Goal: Information Seeking & Learning: Learn about a topic

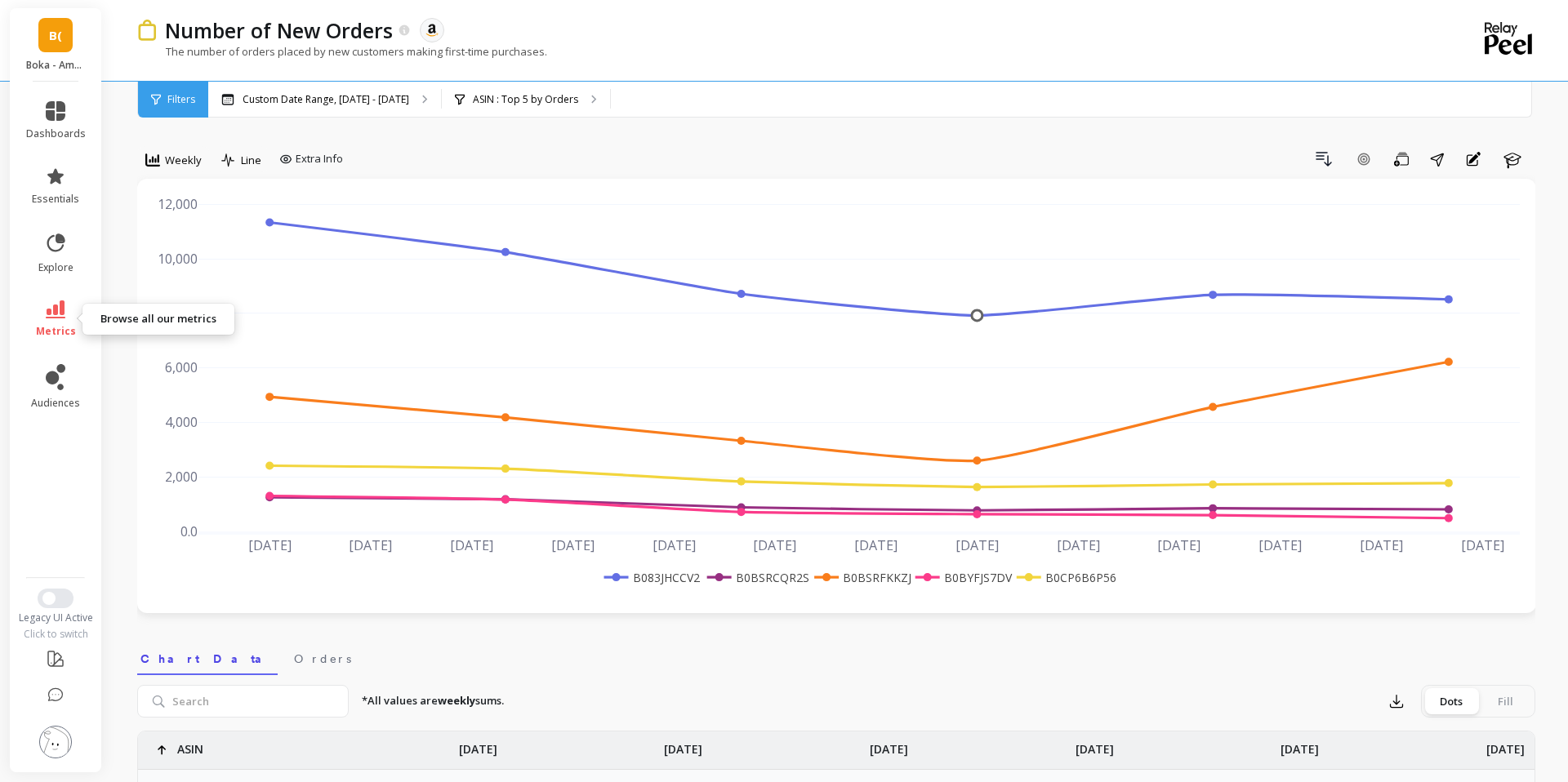
click at [57, 348] on ul "dashboards essentials explore metrics audiences" at bounding box center [56, 324] width 92 height 466
click at [57, 326] on span "metrics" at bounding box center [56, 331] width 40 height 13
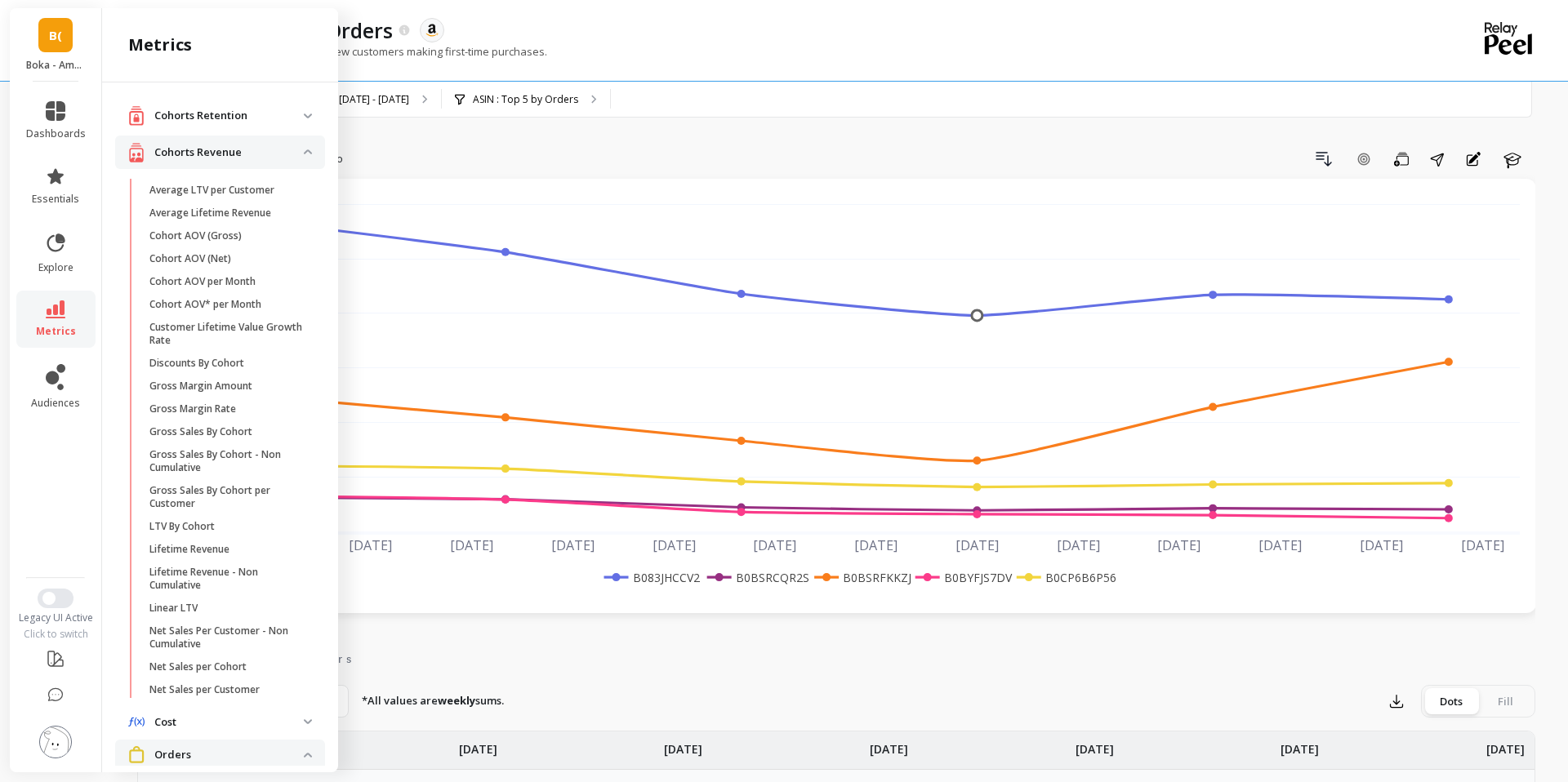
click at [271, 113] on p "Cohorts Retention" at bounding box center [229, 116] width 150 height 16
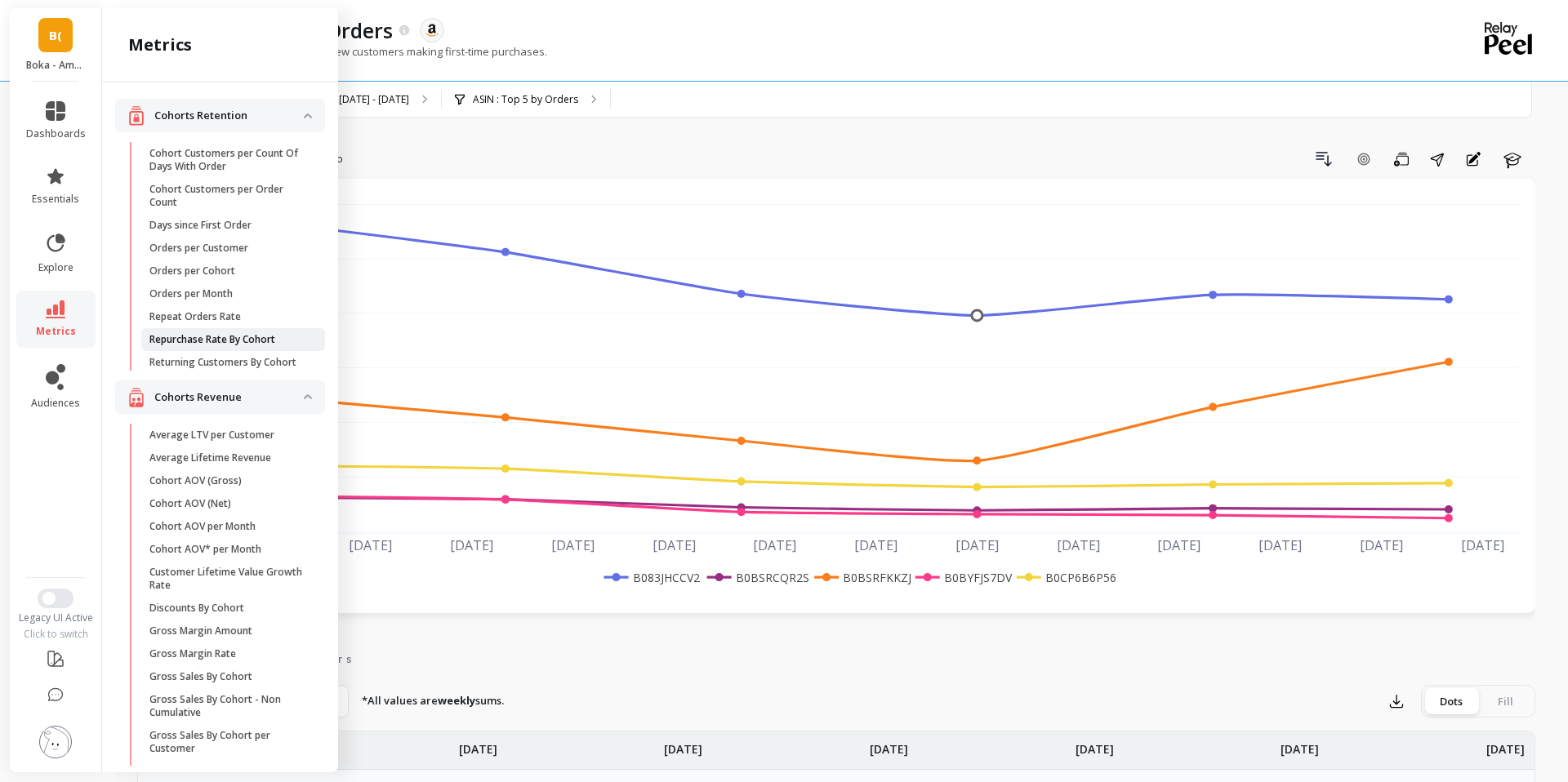
click at [251, 339] on p "Repurchase Rate By Cohort" at bounding box center [213, 339] width 126 height 13
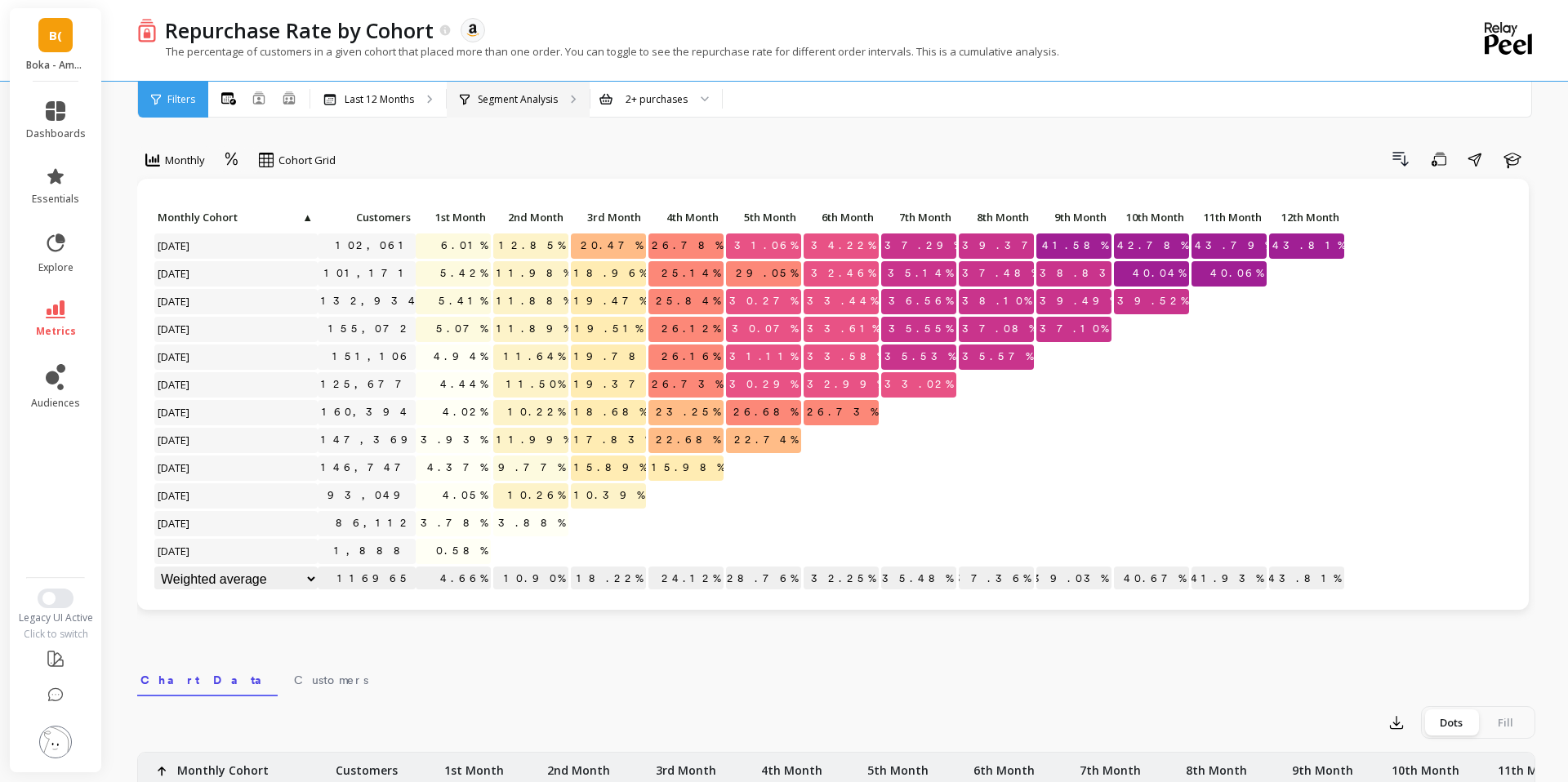
click at [503, 109] on div "Segment Analysis" at bounding box center [518, 99] width 143 height 36
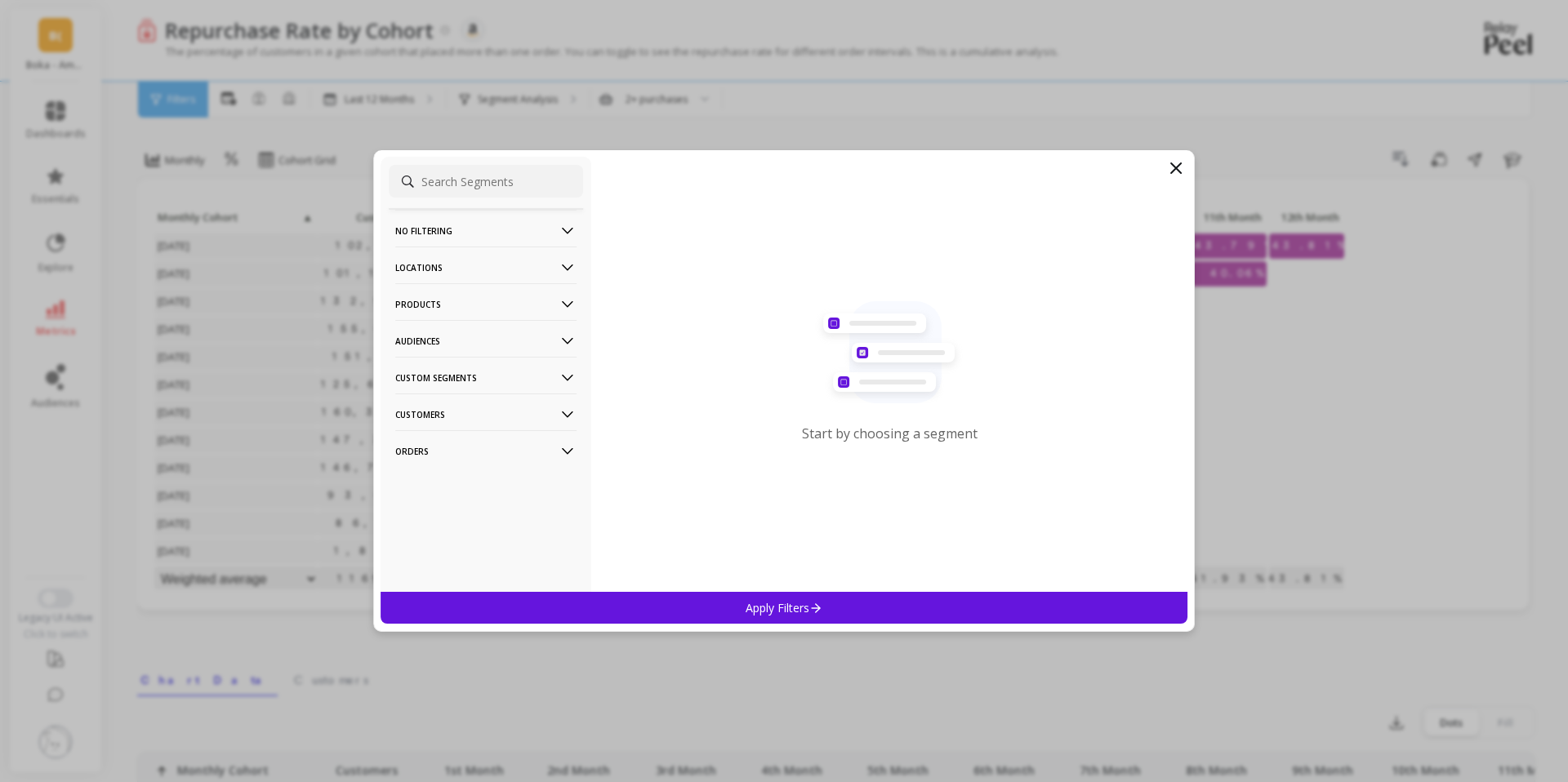
click at [563, 232] on filtering-icon at bounding box center [567, 231] width 18 height 18
click at [555, 303] on p "Products" at bounding box center [485, 305] width 182 height 42
click at [421, 336] on div "ASIN" at bounding box center [485, 336] width 194 height 26
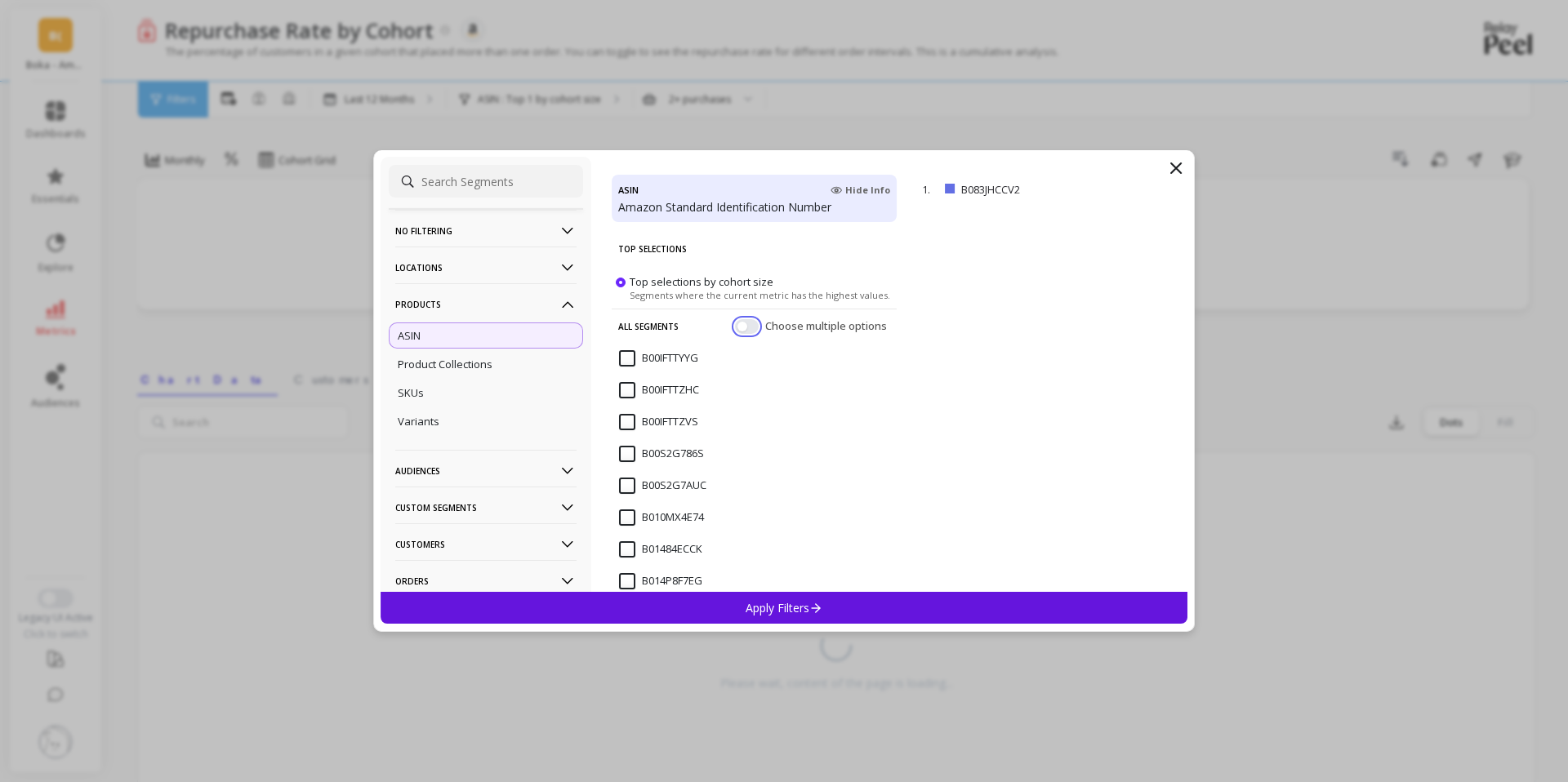
click at [747, 324] on button "button" at bounding box center [747, 327] width 24 height 15
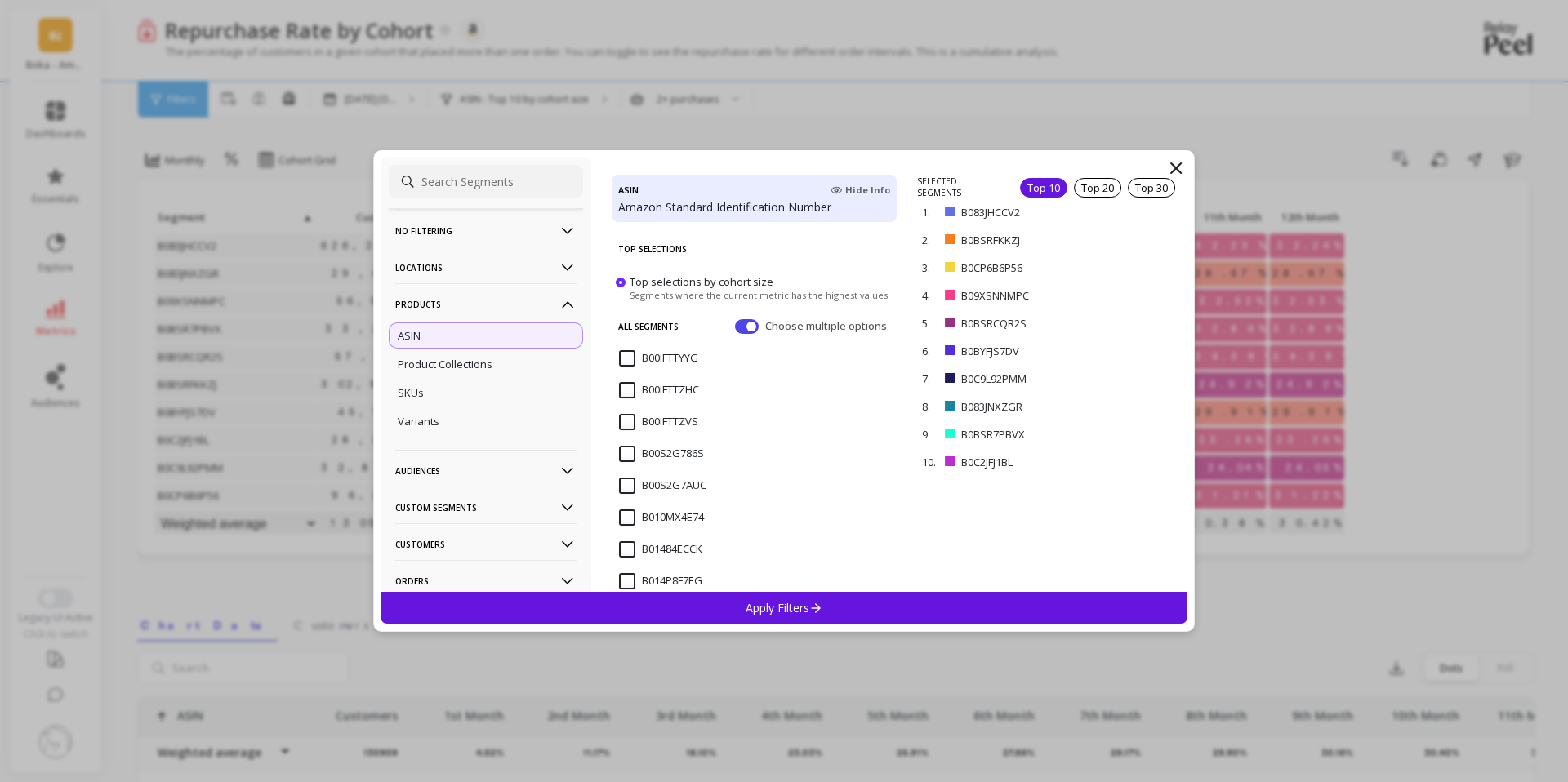
click at [831, 601] on div "Apply Filters" at bounding box center [784, 608] width 806 height 32
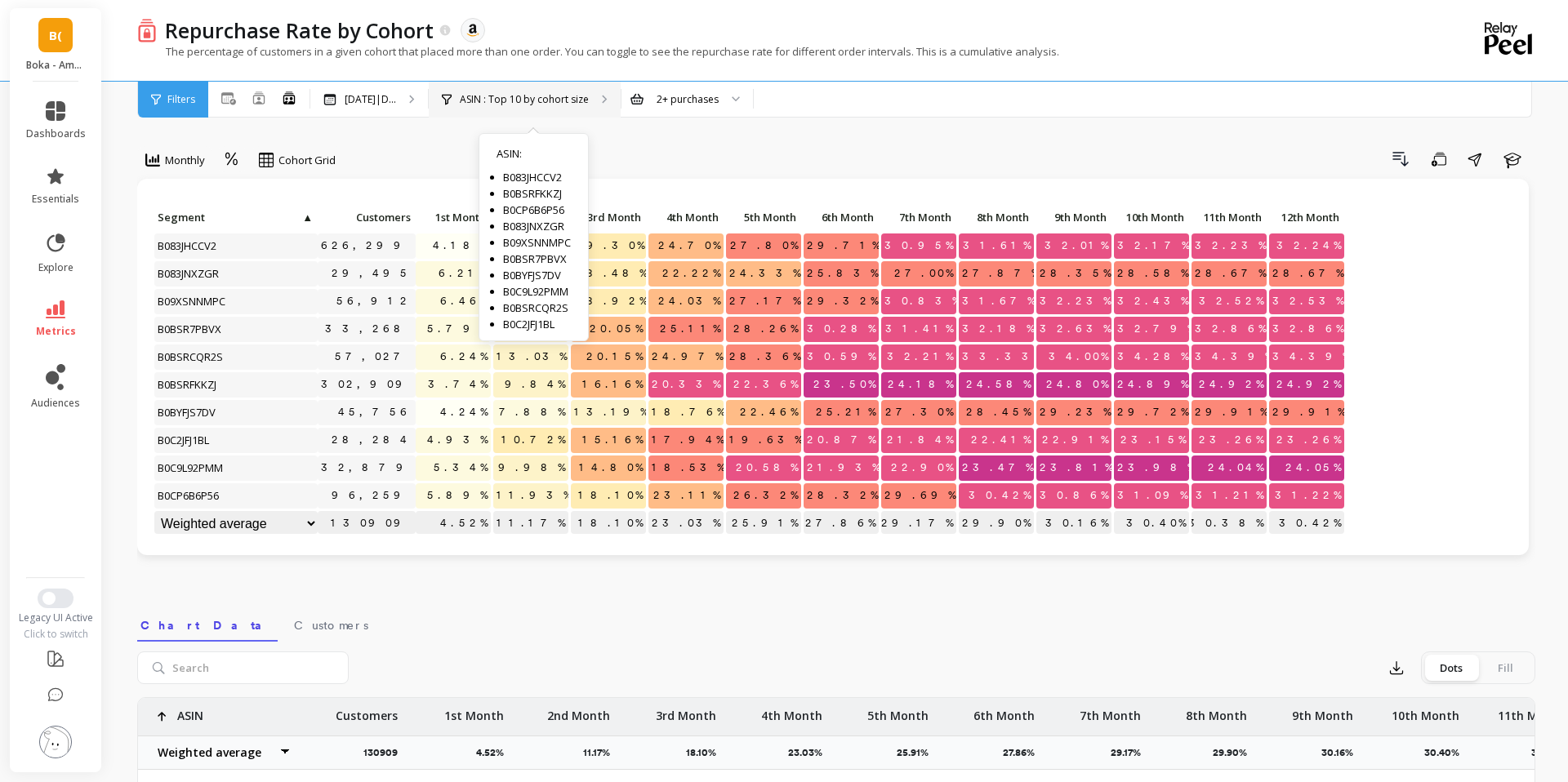
click at [549, 106] on div "ASIN : Top 10 by cohort size ASIN : B083JHCCV2 B0BSRFKKZJ B0CP6B6P56 B083JNXZGR…" at bounding box center [524, 99] width 192 height 36
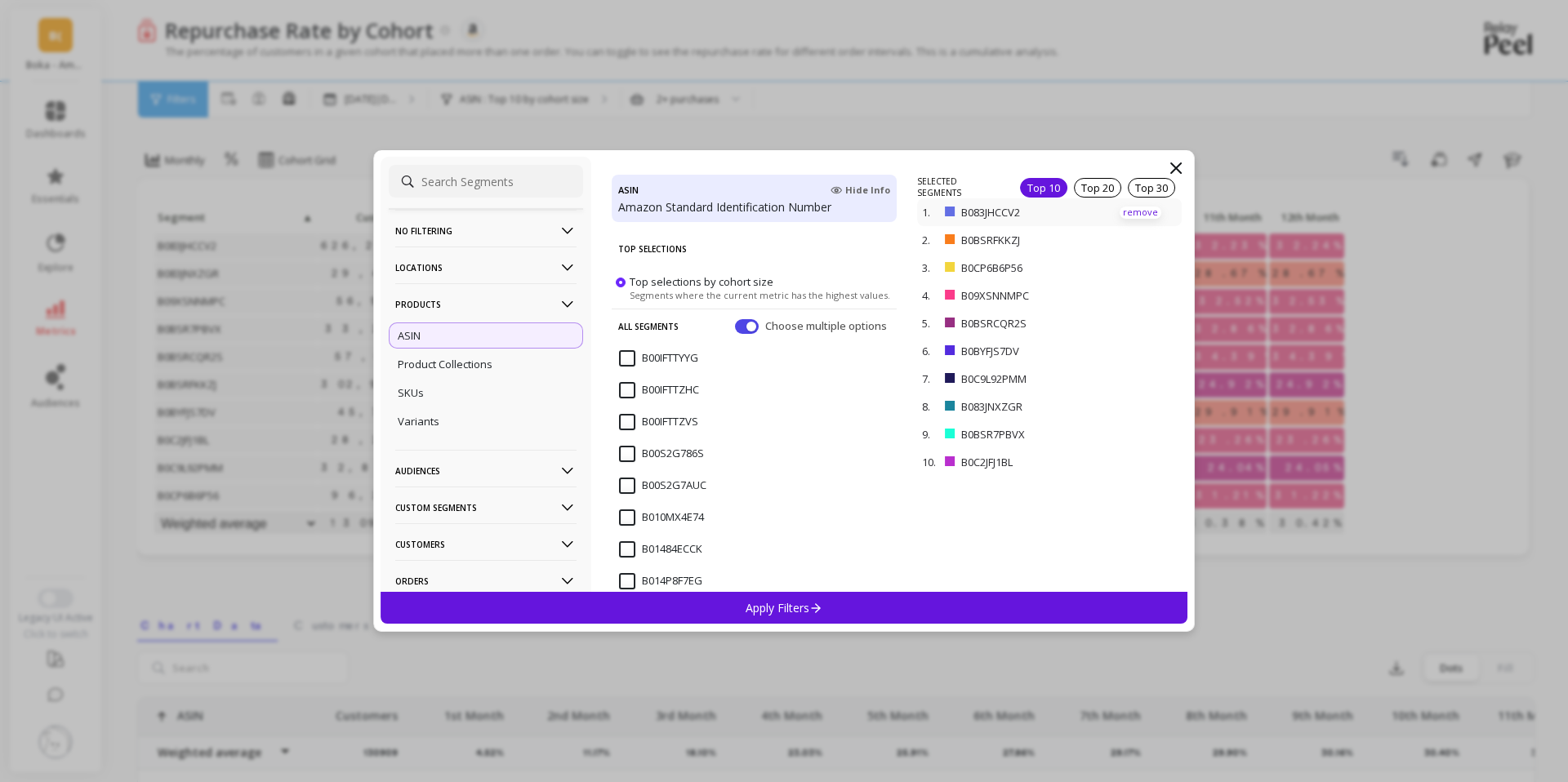
click at [1149, 212] on p "remove" at bounding box center [1140, 212] width 42 height 12
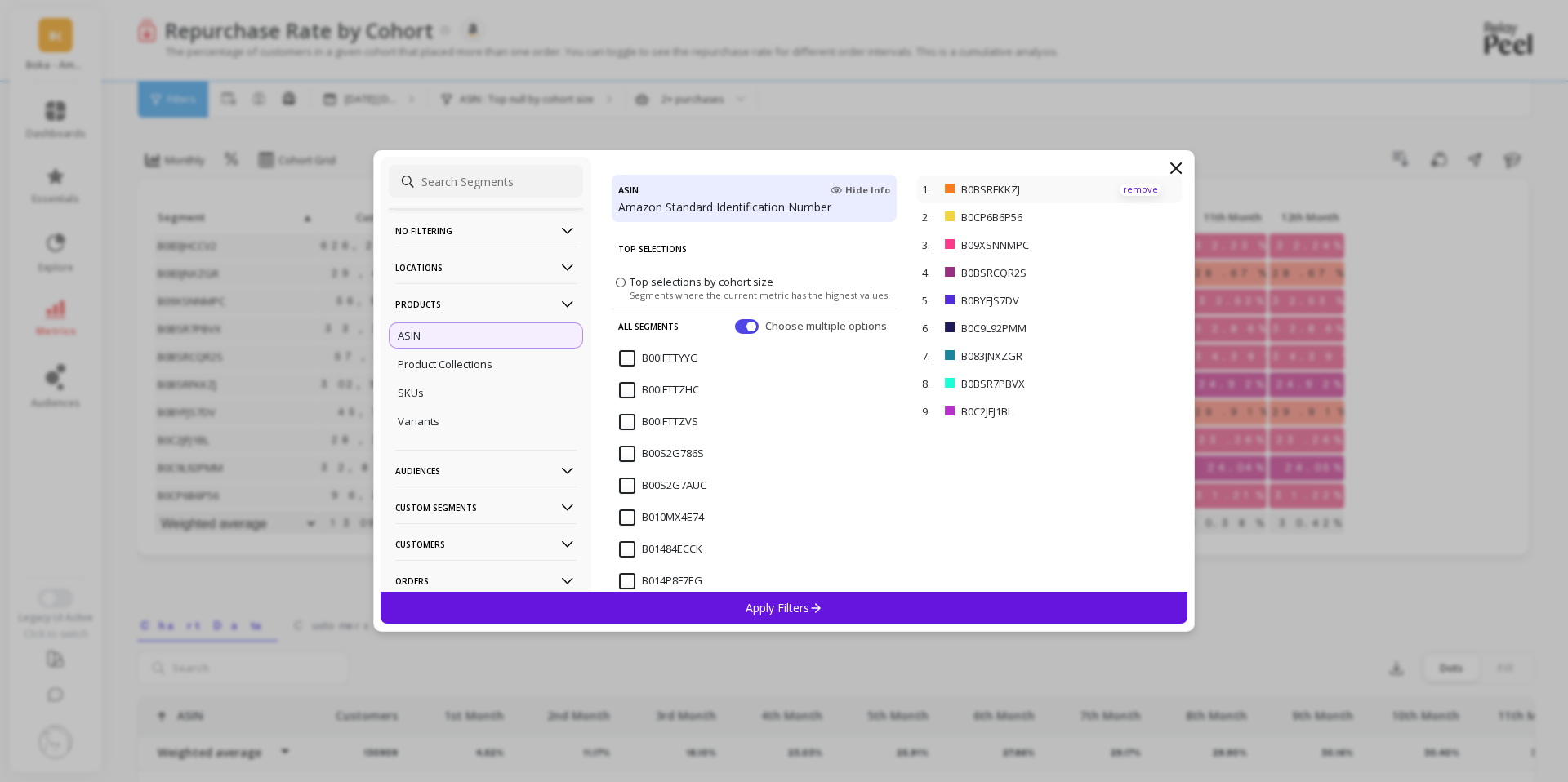
click at [1146, 192] on p "remove" at bounding box center [1140, 189] width 42 height 12
click at [1145, 219] on p "remove" at bounding box center [1140, 217] width 42 height 12
click at [1145, 217] on p "remove" at bounding box center [1140, 217] width 42 height 12
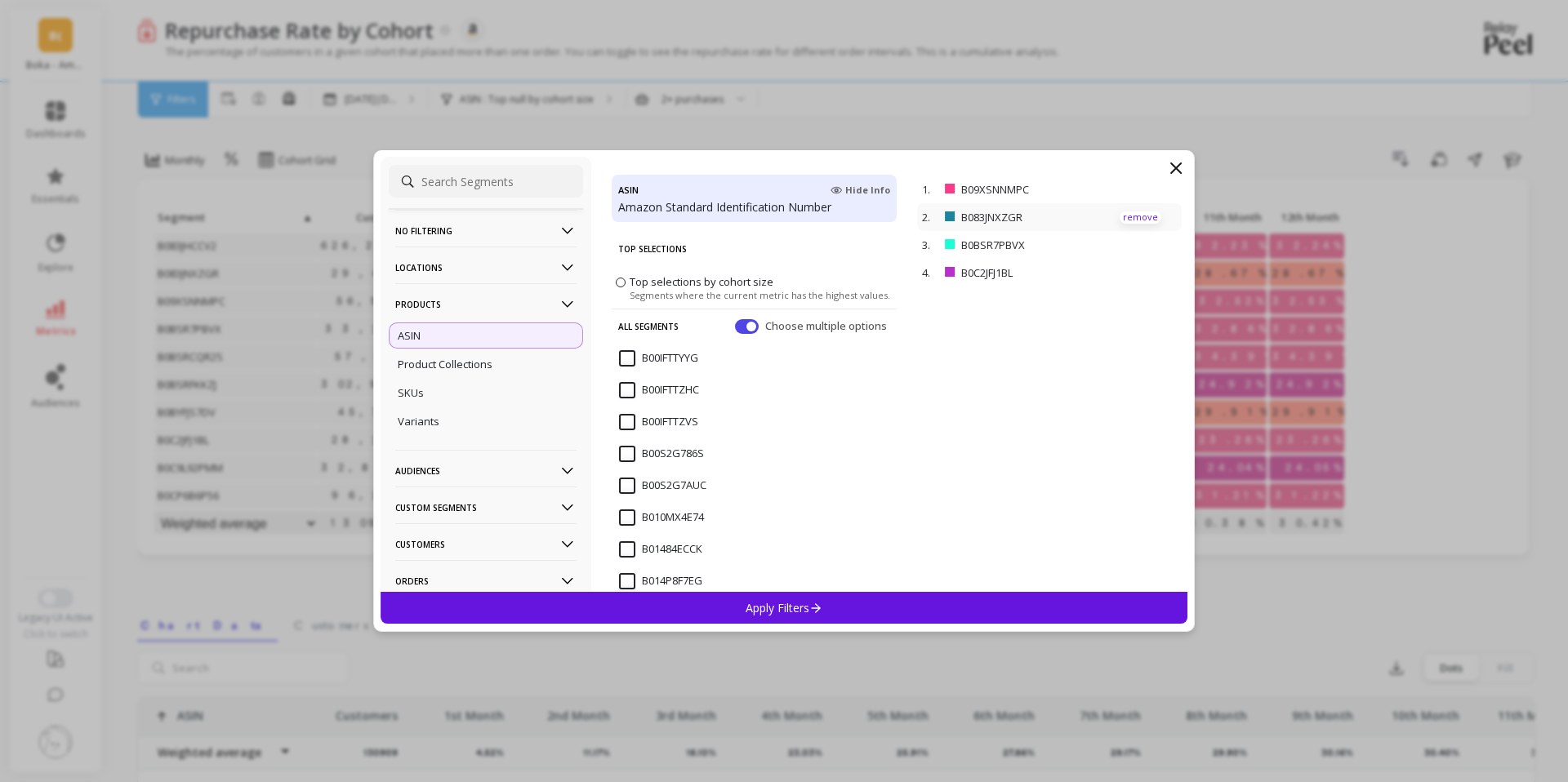
click at [1145, 217] on p "remove" at bounding box center [1140, 217] width 42 height 12
click at [897, 595] on div "Apply Filters" at bounding box center [784, 608] width 806 height 32
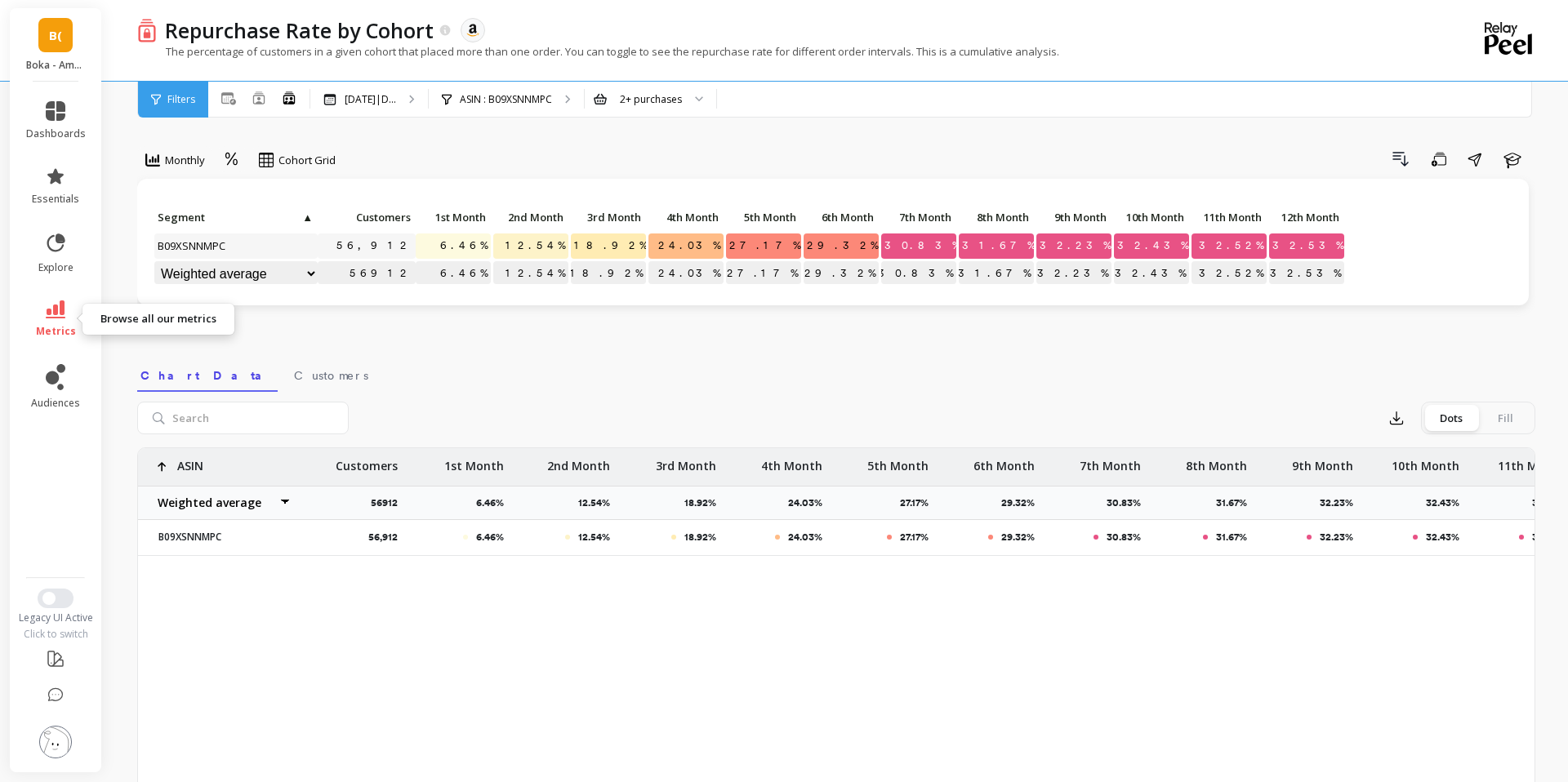
click at [52, 314] on icon at bounding box center [55, 309] width 19 height 18
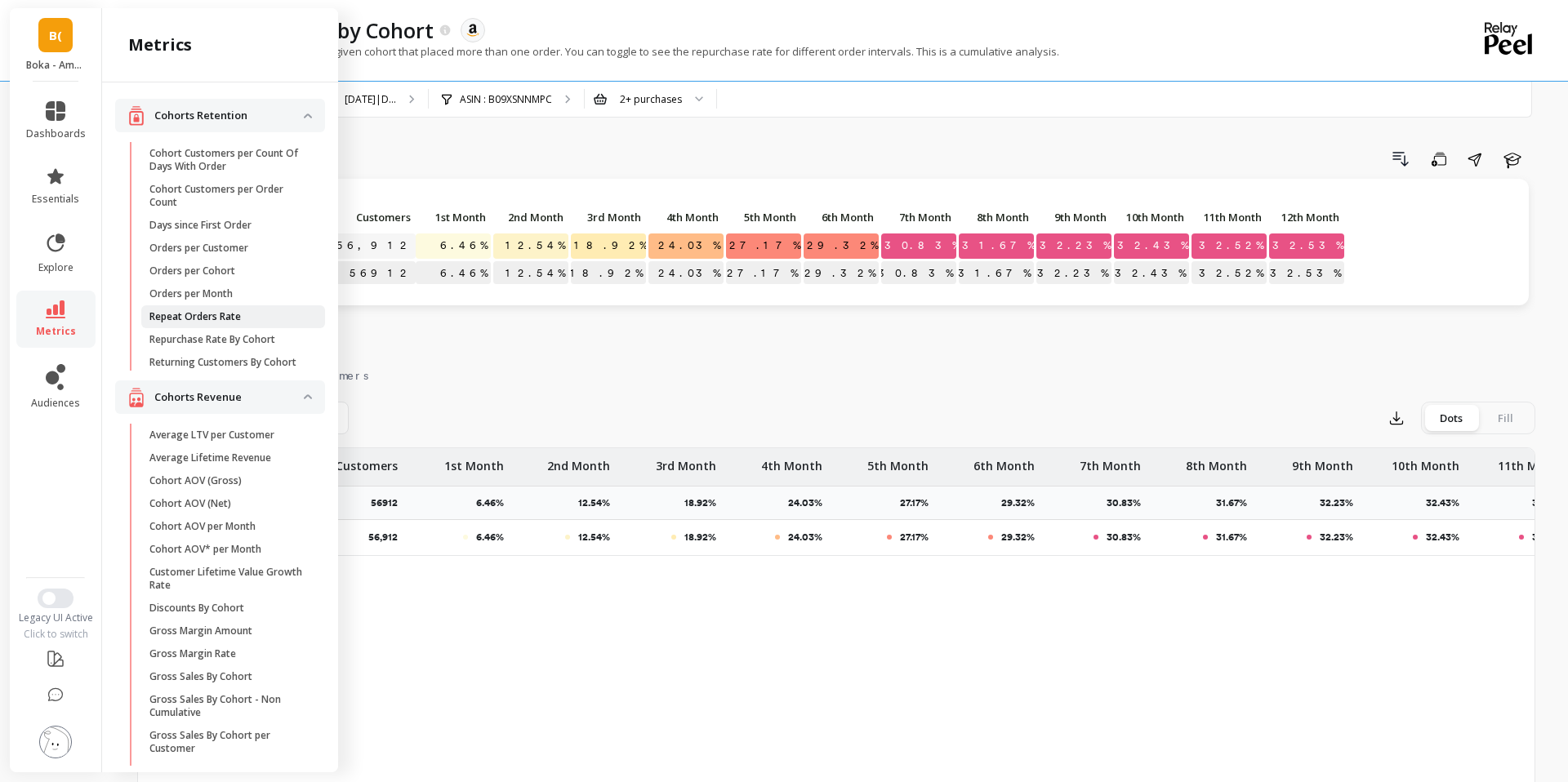
click at [263, 319] on span "Repeat Orders Rate" at bounding box center [227, 317] width 156 height 13
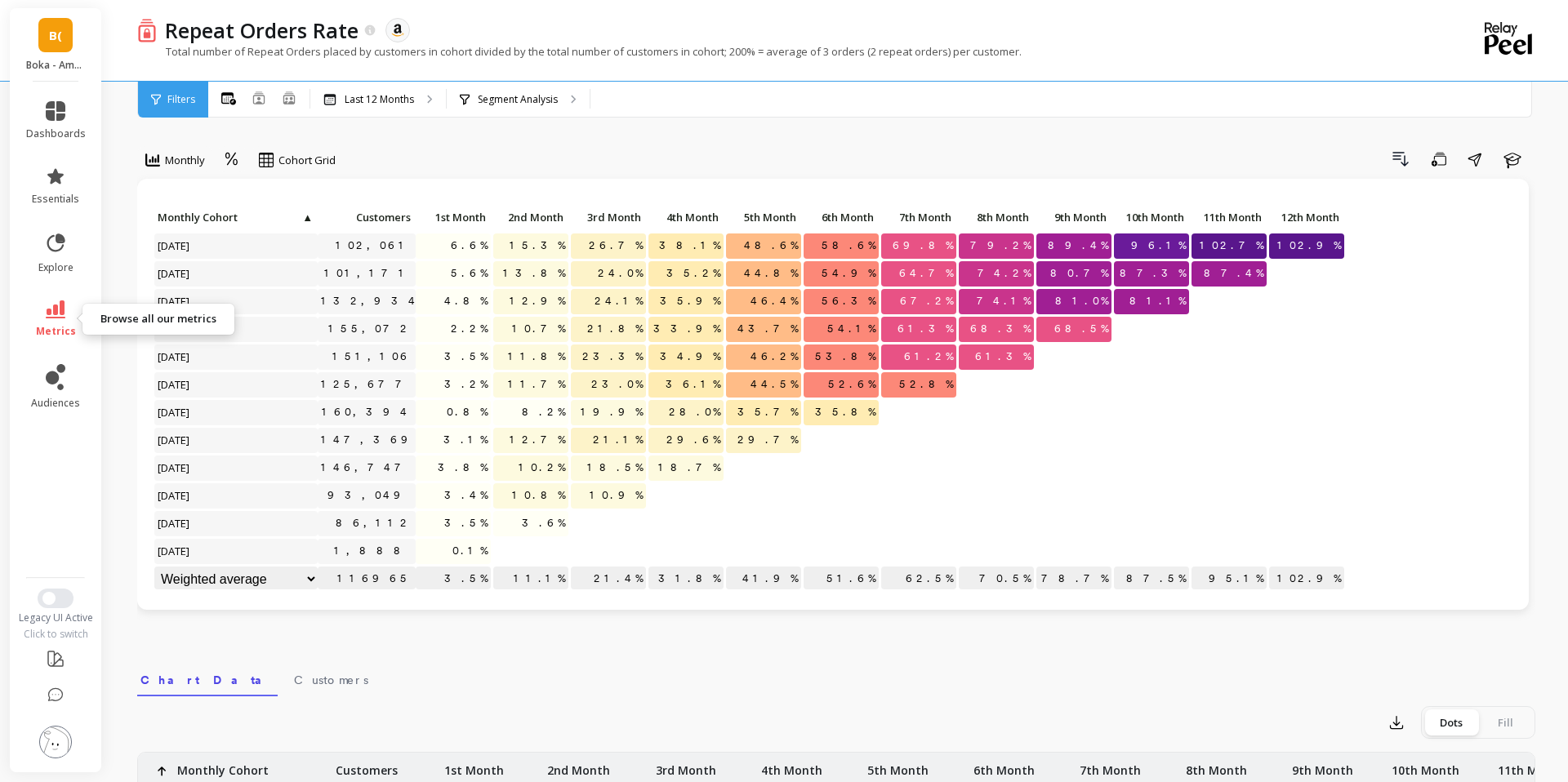
click at [62, 304] on icon at bounding box center [55, 309] width 19 height 18
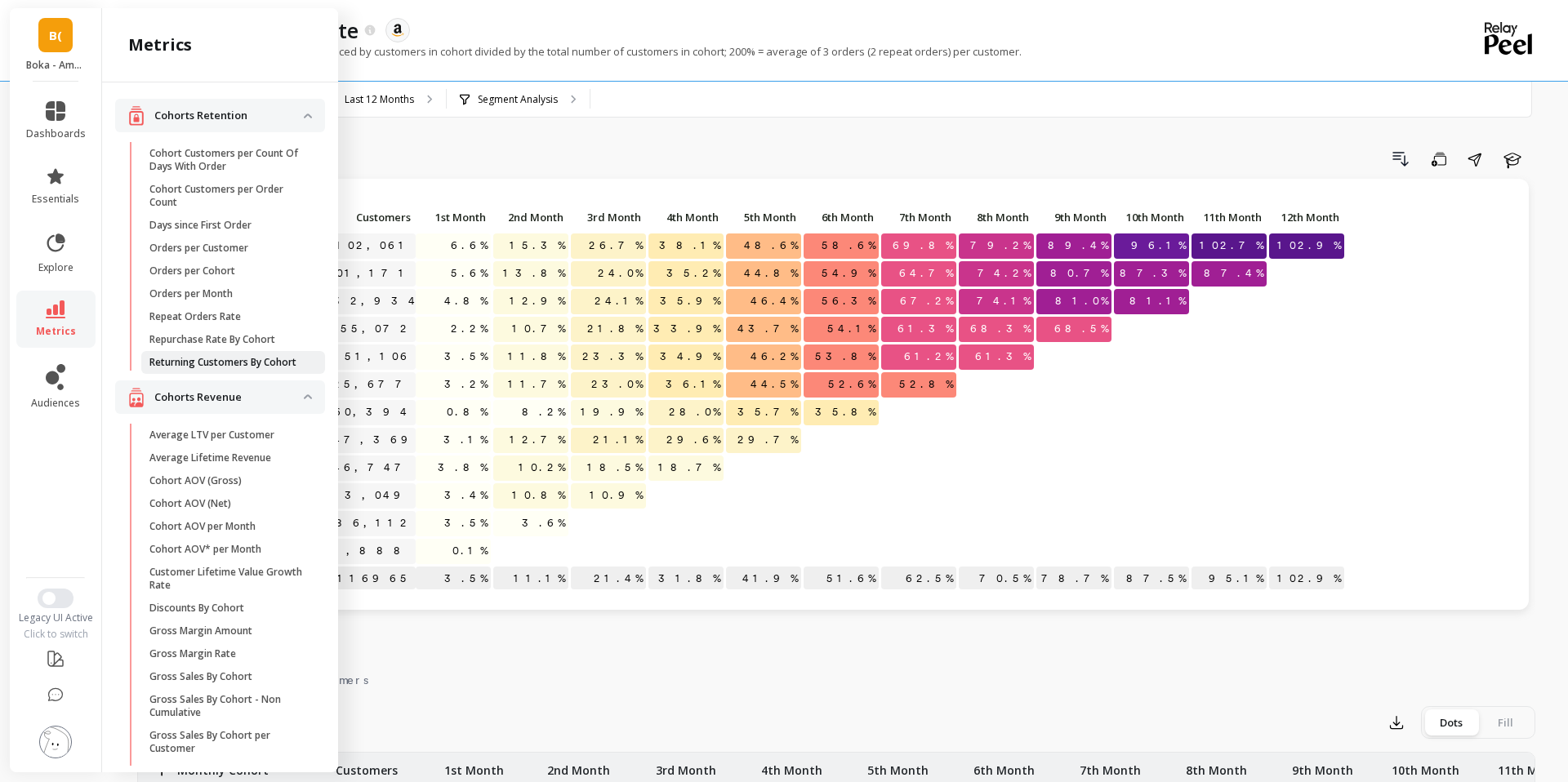
click at [270, 361] on p "Returning Customers By Cohort" at bounding box center [223, 362] width 147 height 13
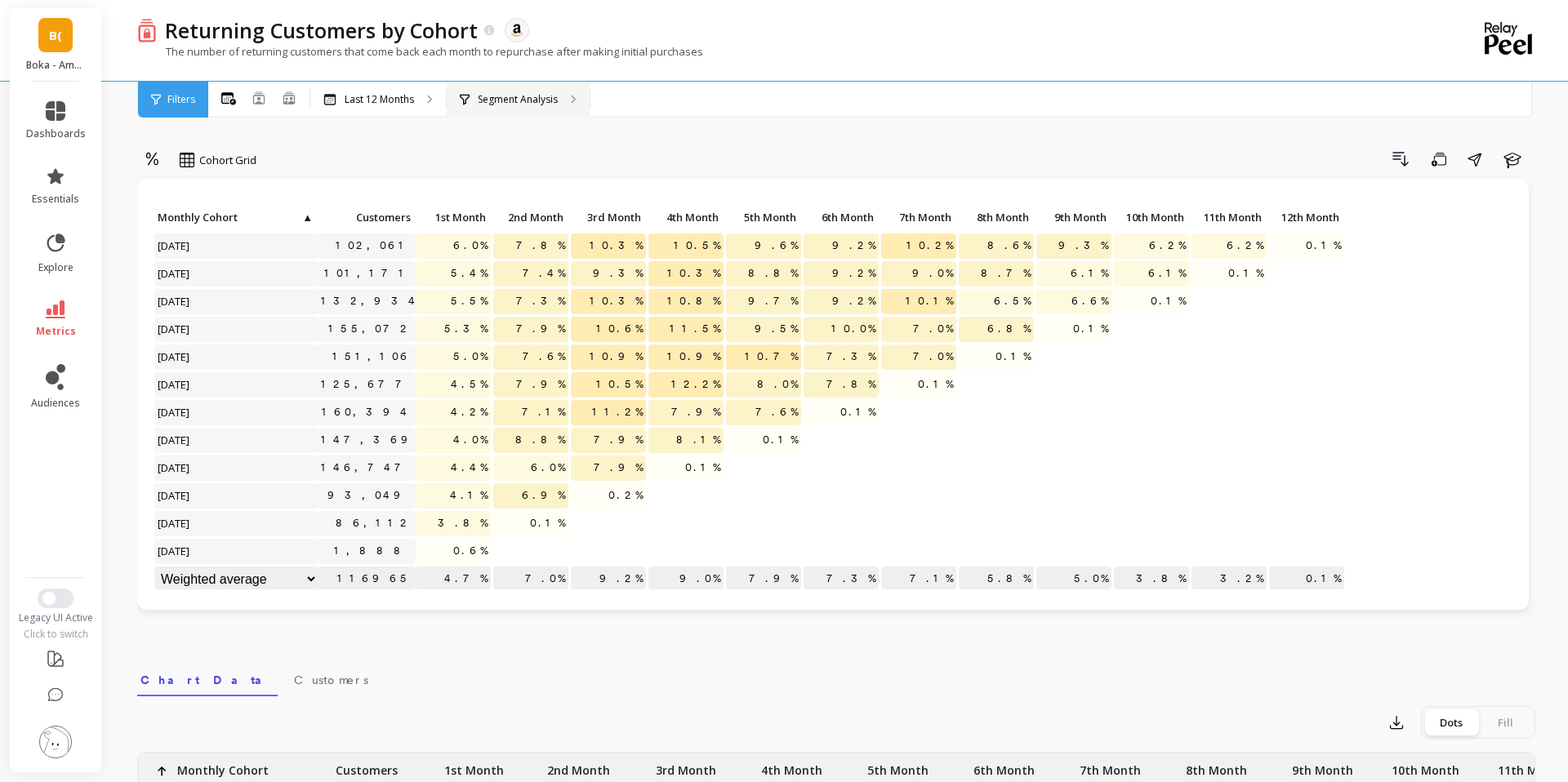
click at [492, 105] on p "Segment Analysis" at bounding box center [518, 99] width 80 height 13
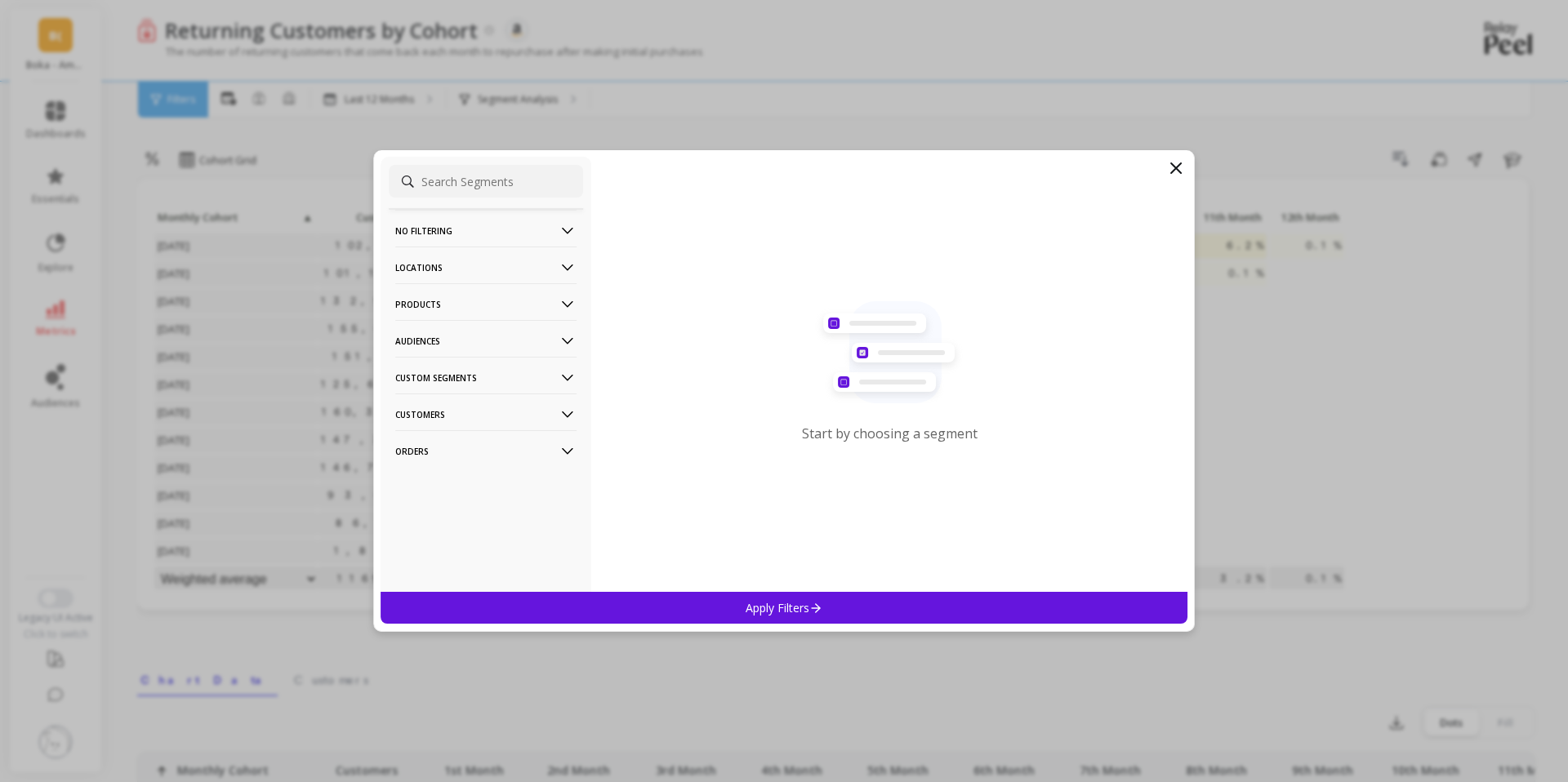
click at [555, 309] on p "Products" at bounding box center [485, 305] width 182 height 42
click at [519, 323] on div "ASIN" at bounding box center [485, 336] width 194 height 26
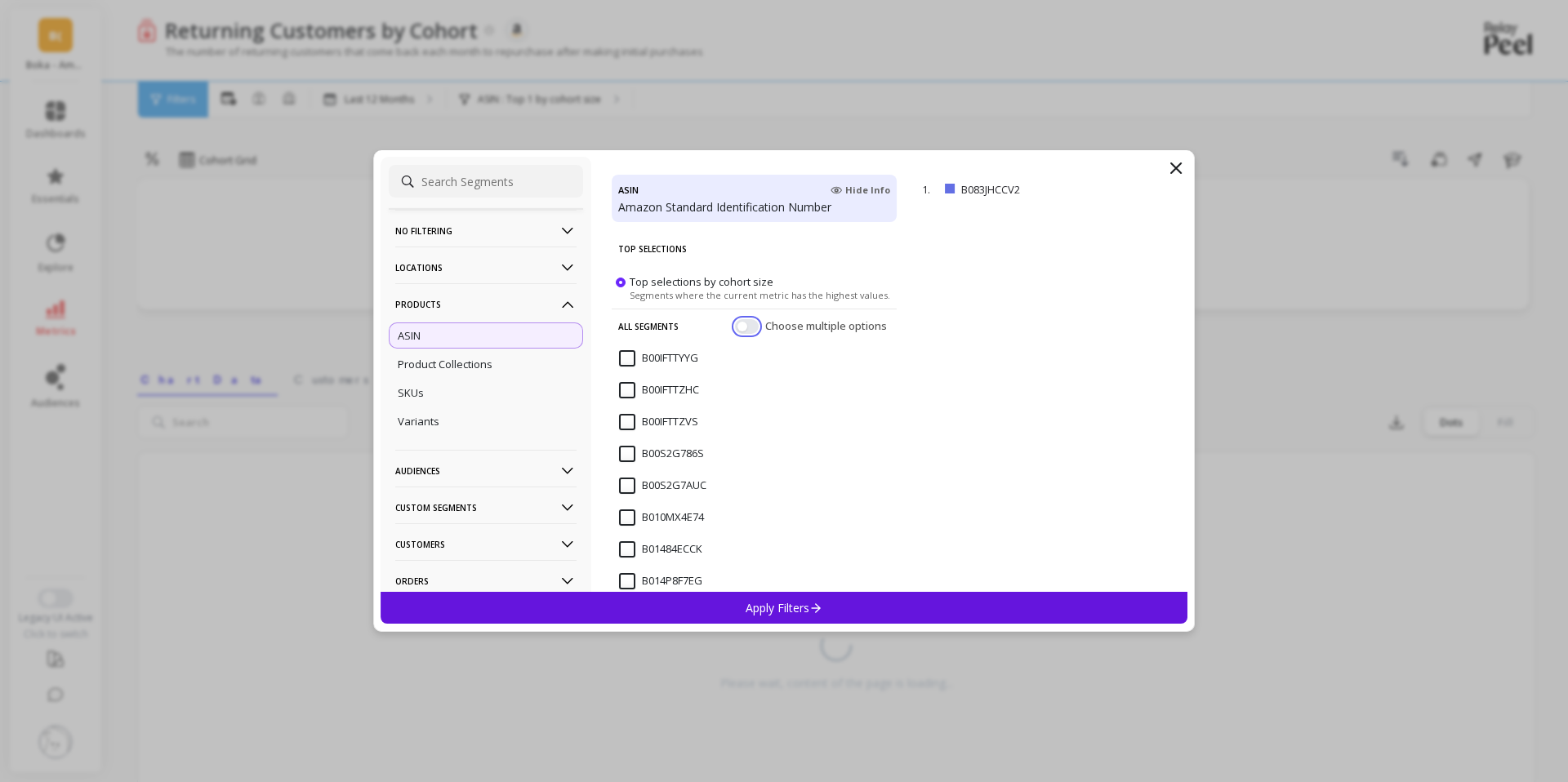
click at [756, 328] on button "button" at bounding box center [747, 327] width 24 height 15
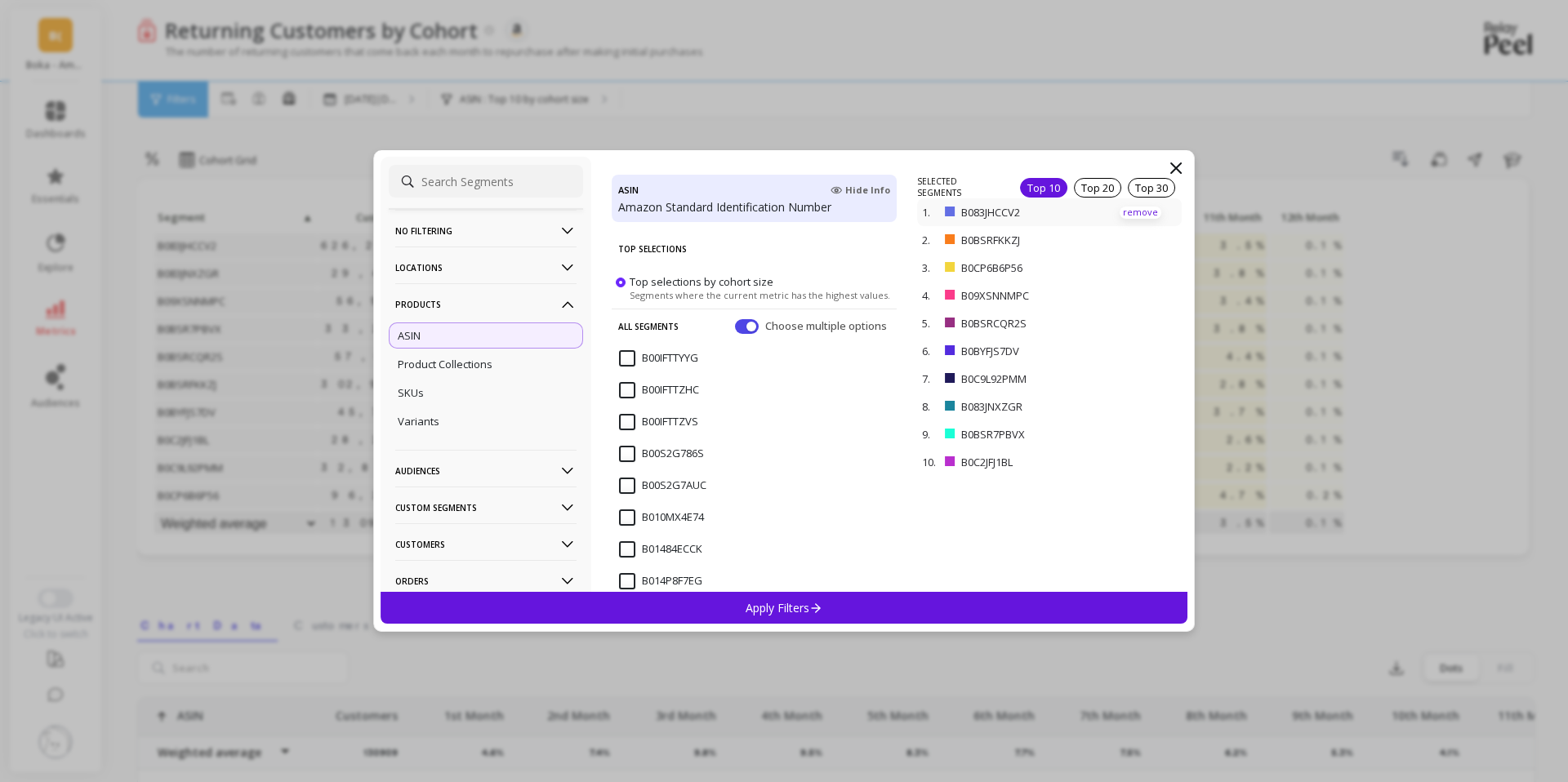
click at [1149, 212] on p "remove" at bounding box center [1140, 212] width 42 height 12
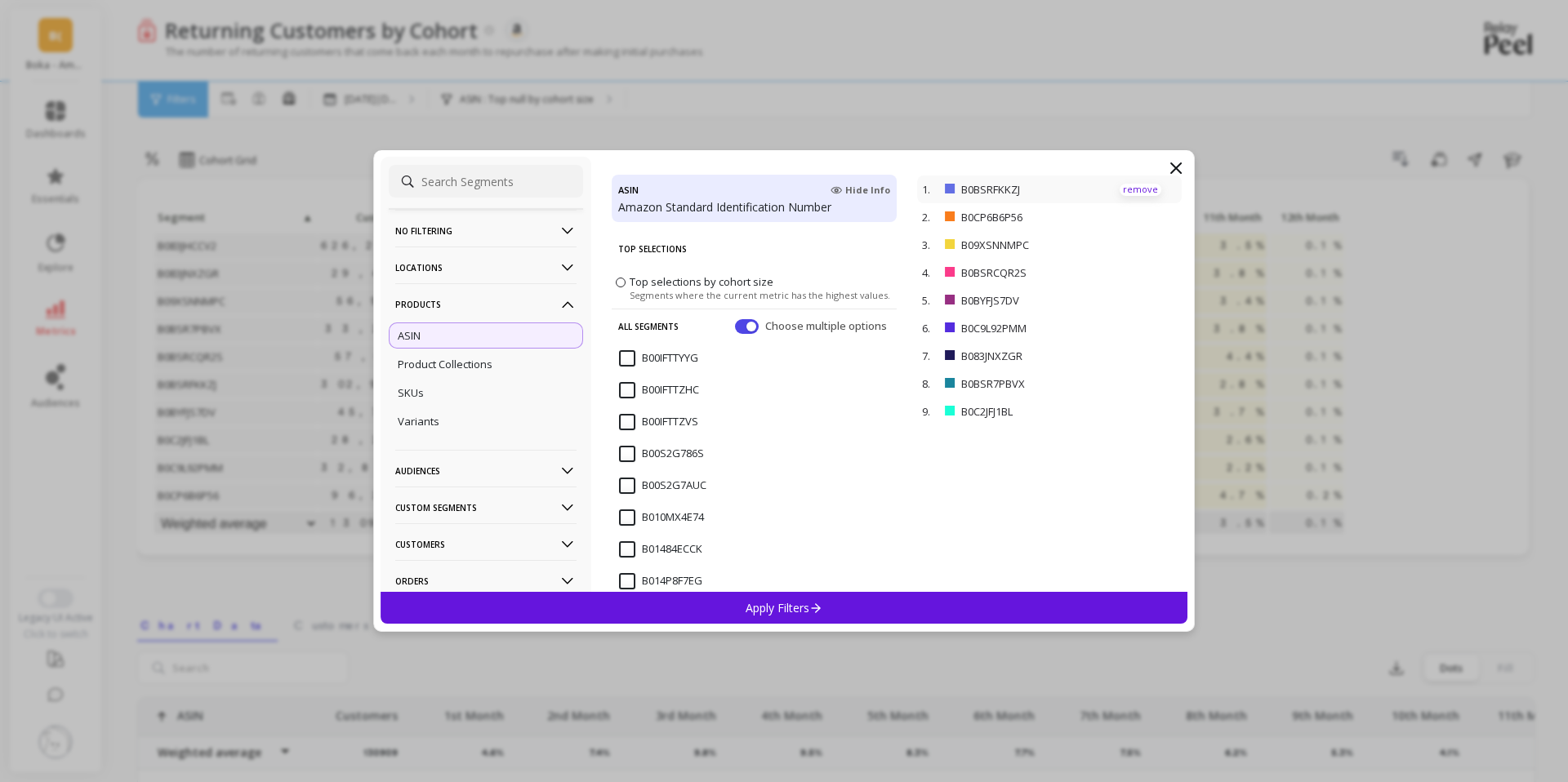
click at [1145, 191] on p "remove" at bounding box center [1140, 189] width 42 height 12
click at [1145, 190] on p "remove" at bounding box center [1140, 189] width 42 height 12
click at [1142, 215] on p "remove" at bounding box center [1140, 217] width 42 height 12
click at [1146, 213] on p "remove" at bounding box center [1140, 217] width 42 height 12
click at [1146, 214] on p "remove" at bounding box center [1140, 217] width 42 height 12
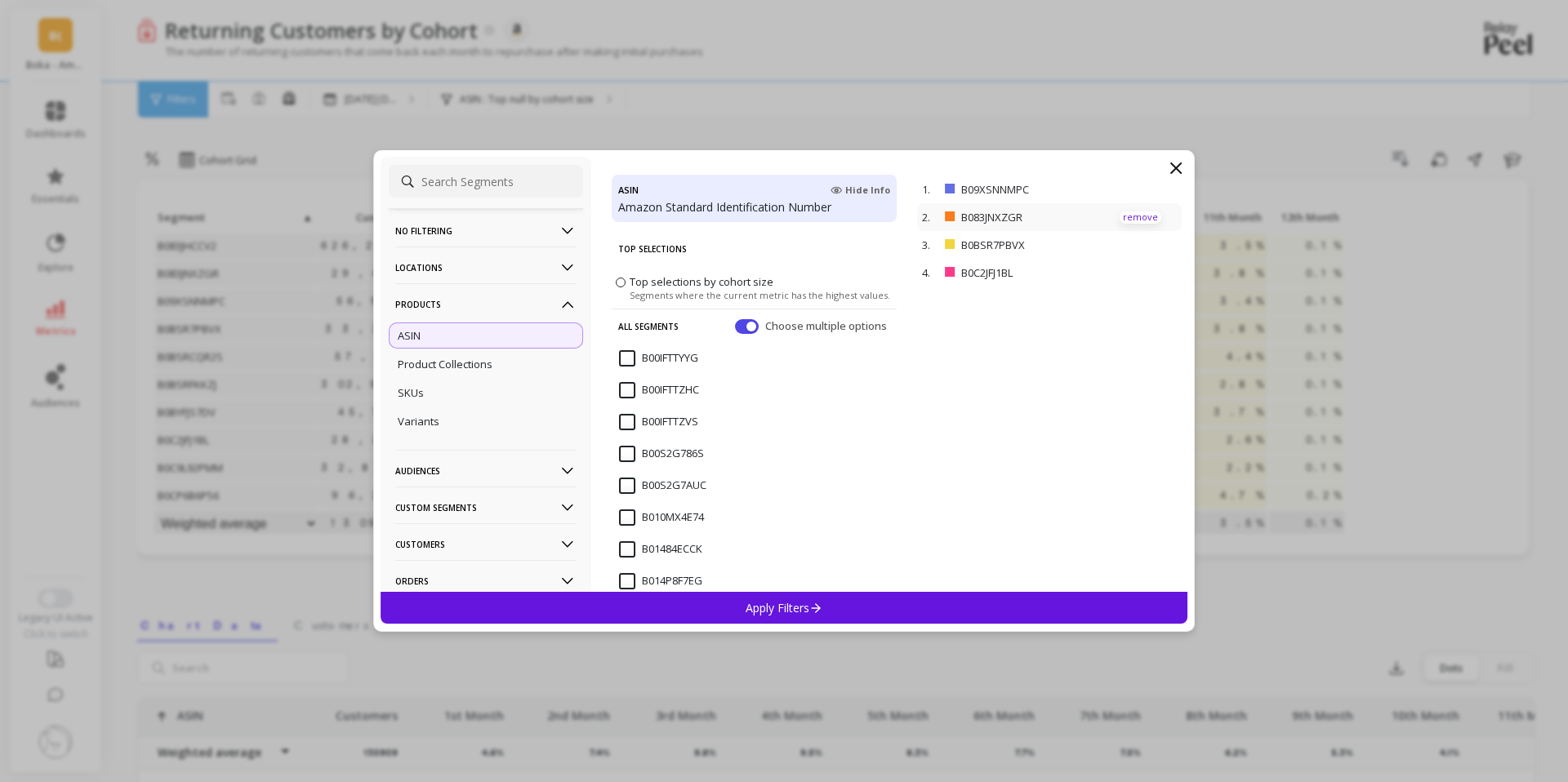
click at [1146, 214] on p "remove" at bounding box center [1140, 217] width 42 height 12
click at [868, 606] on div "Apply Filters" at bounding box center [784, 608] width 806 height 32
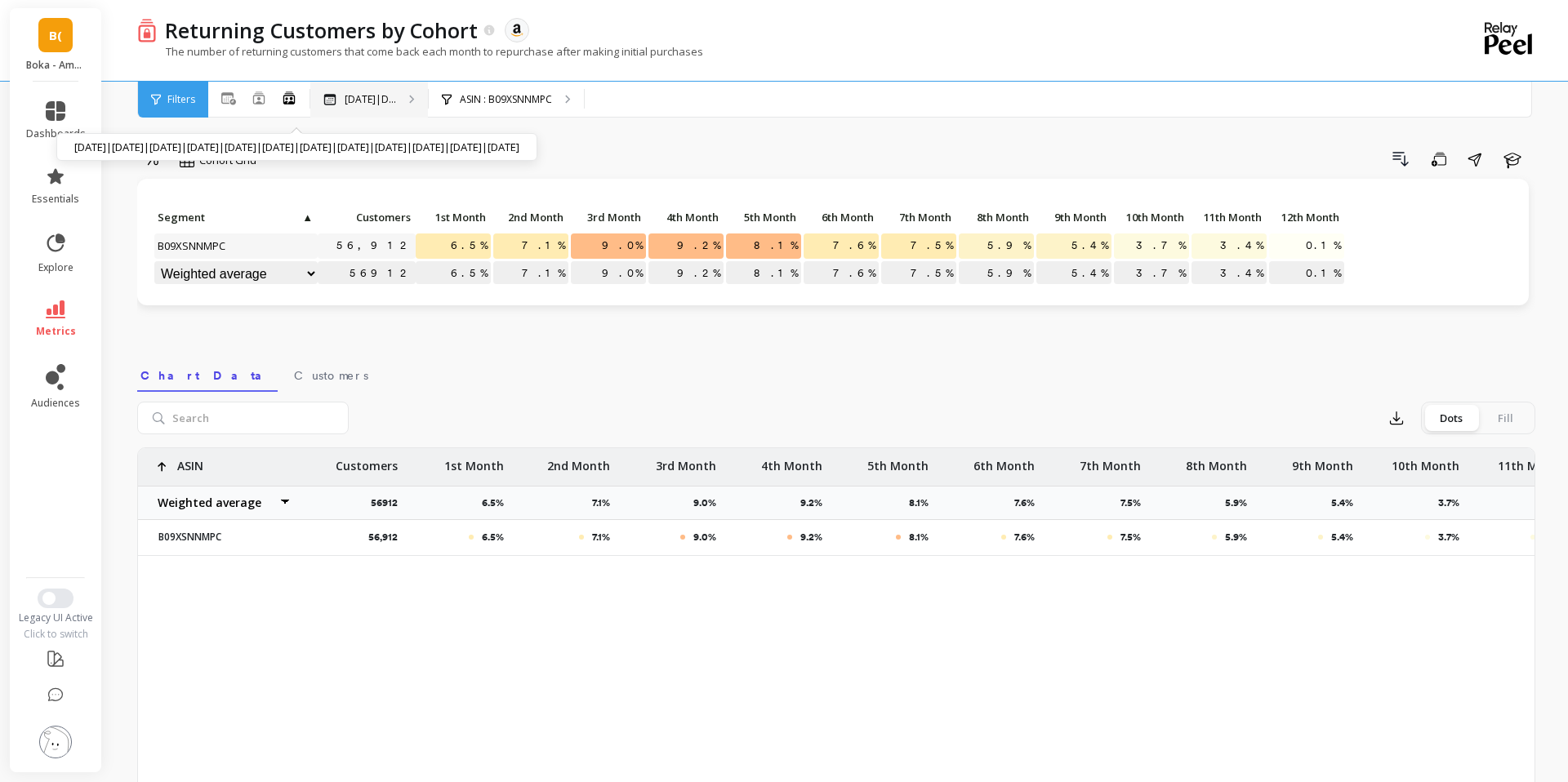
click at [390, 105] on p "[DATE]|D..." at bounding box center [370, 99] width 51 height 13
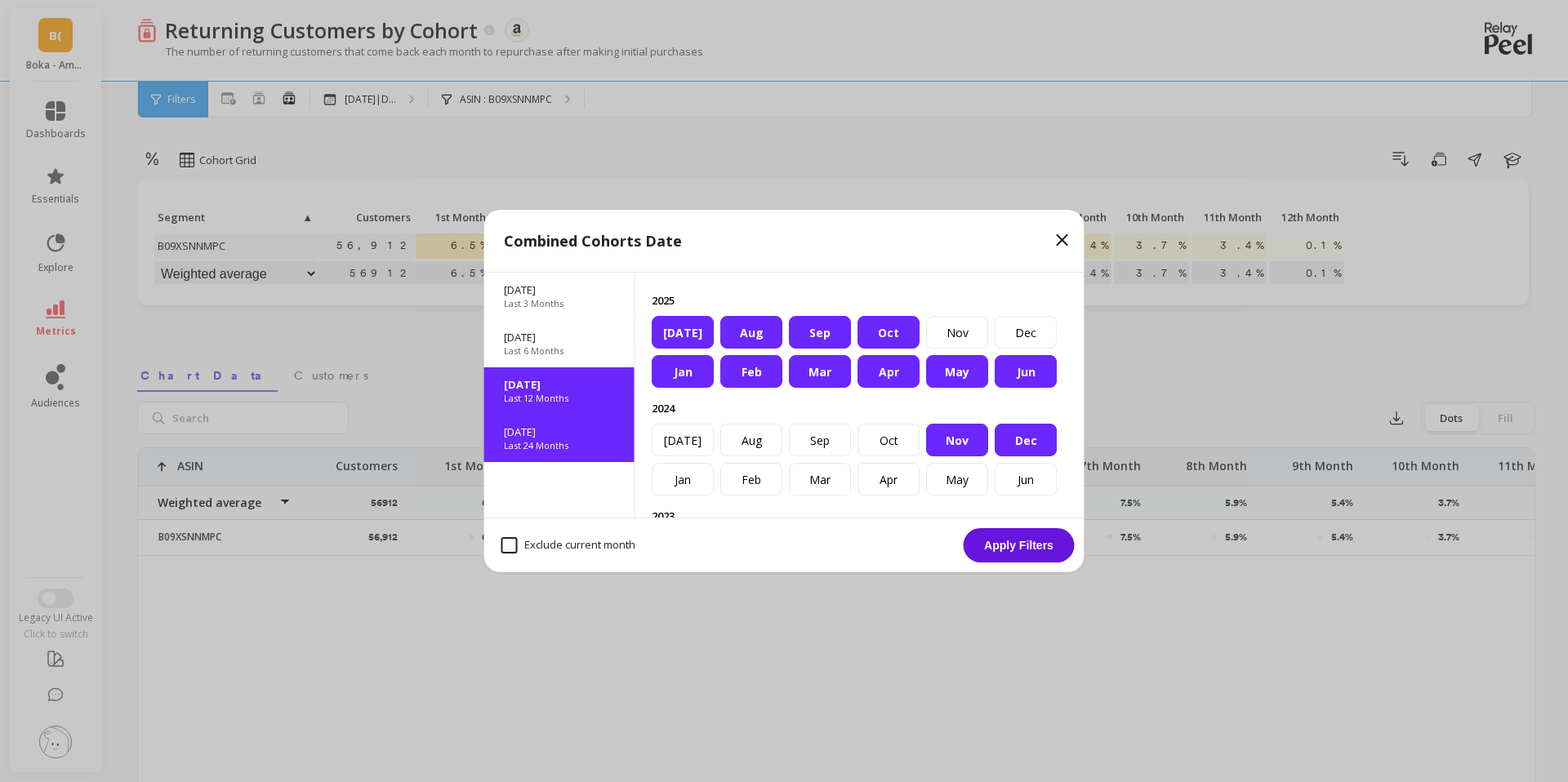
click at [561, 440] on p "Last 24 Months" at bounding box center [535, 446] width 65 height 13
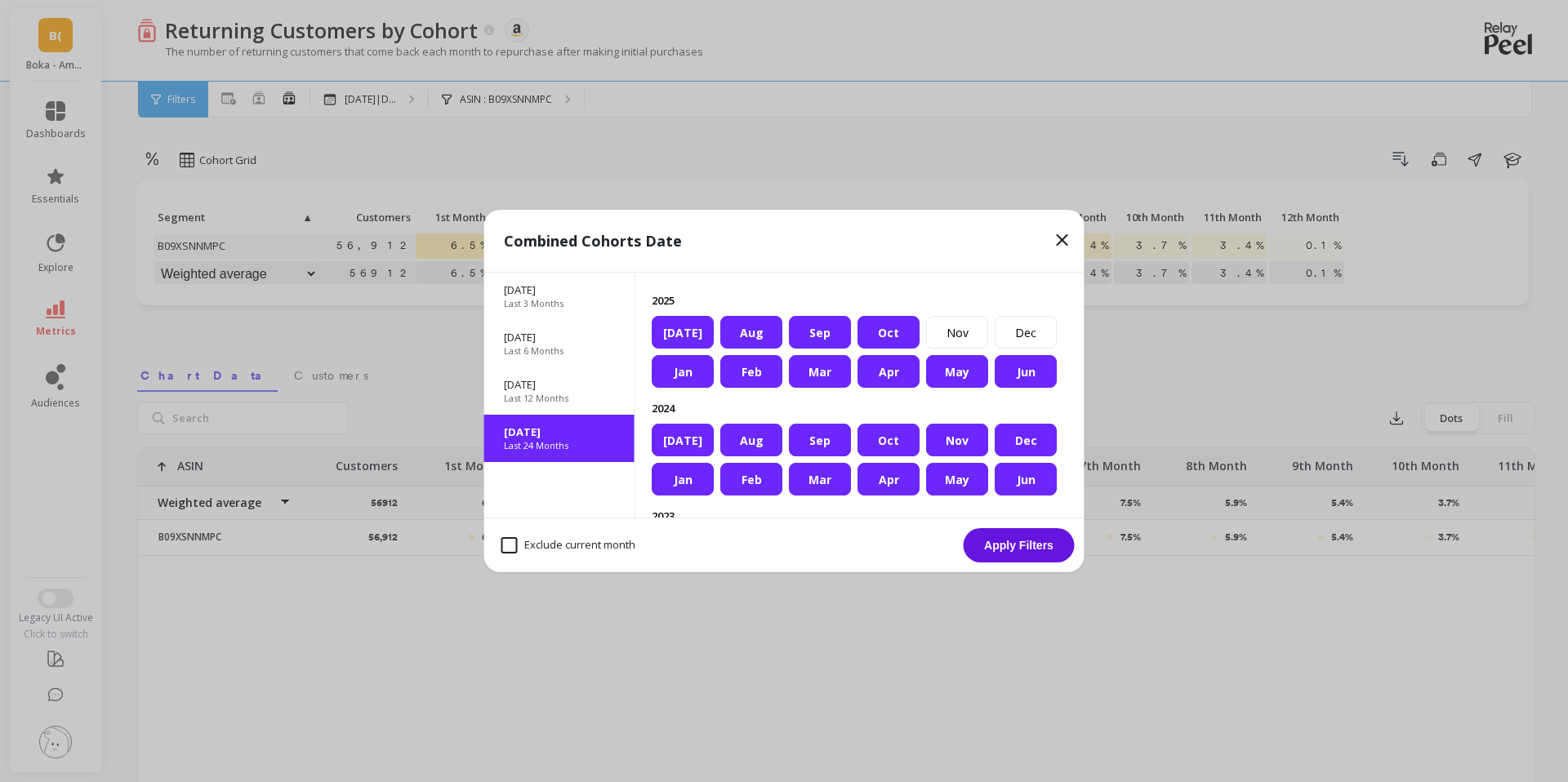
click at [1003, 541] on button "Apply Filters" at bounding box center [1019, 546] width 111 height 35
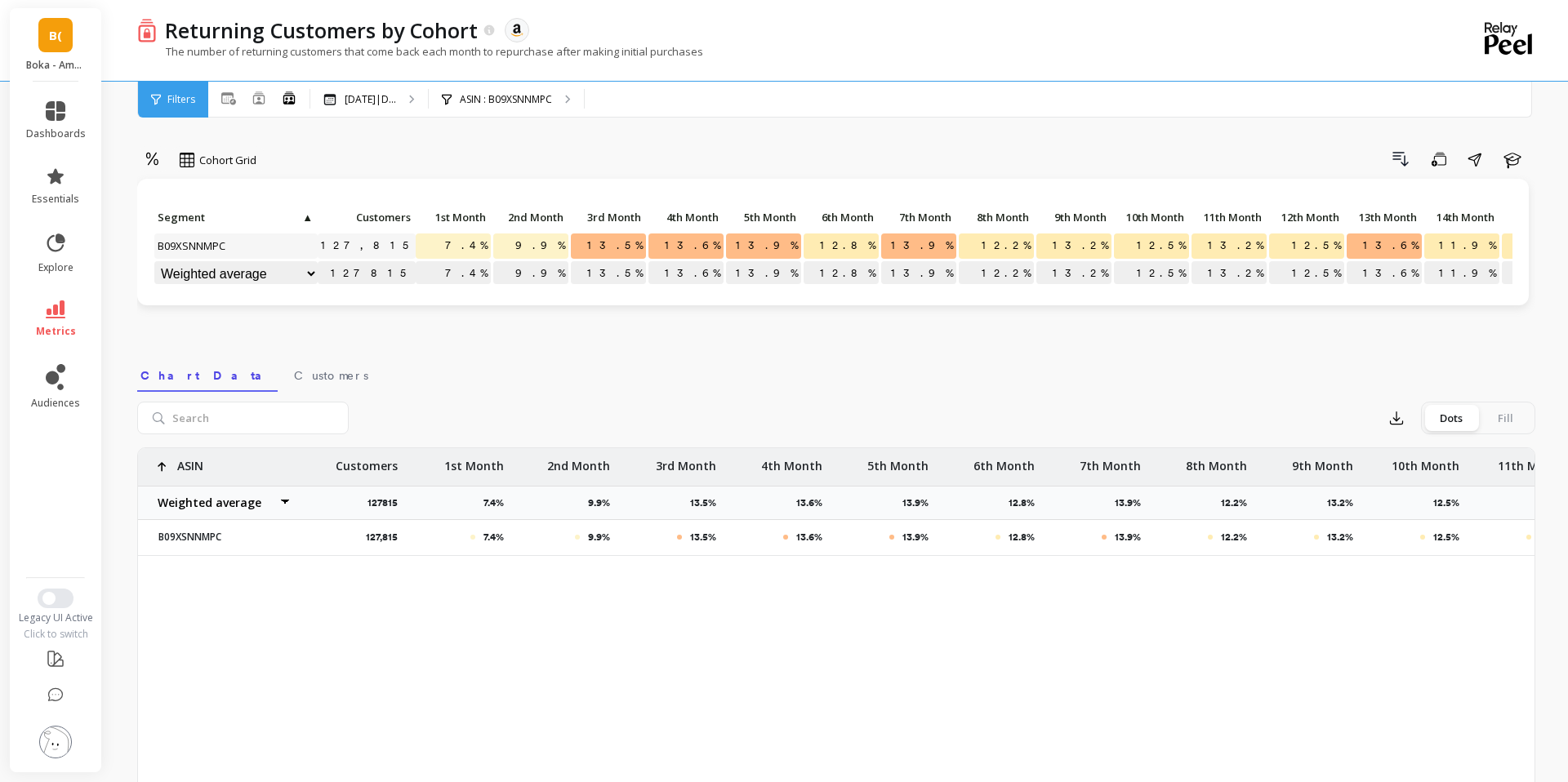
scroll to position [0, 4]
click at [469, 245] on span "7.4%" at bounding box center [462, 245] width 49 height 25
click at [547, 245] on span "9.9%" at bounding box center [536, 245] width 57 height 25
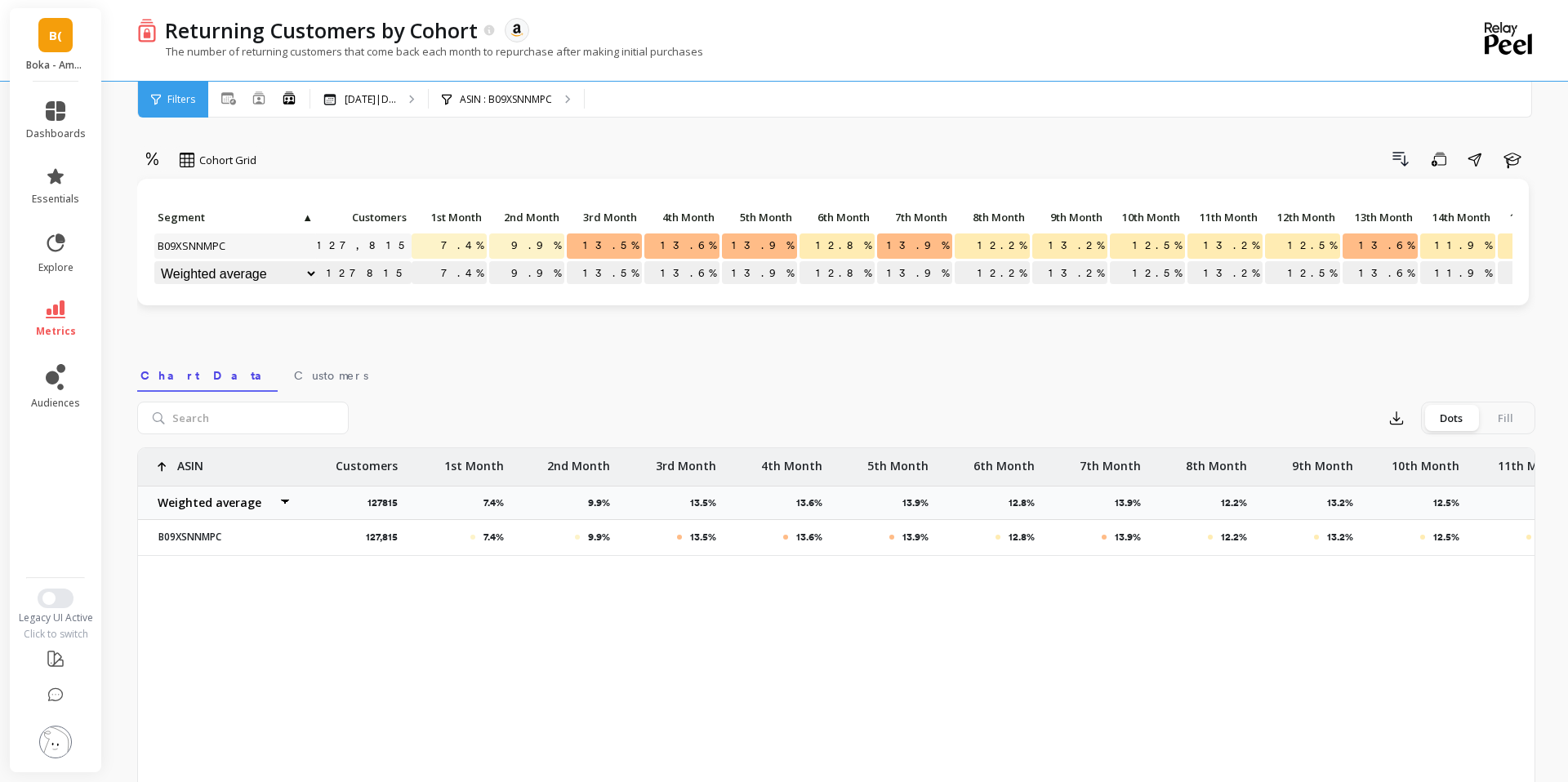
click at [468, 245] on span "7.4%" at bounding box center [462, 245] width 49 height 25
click at [544, 245] on span "9.9%" at bounding box center [536, 245] width 57 height 25
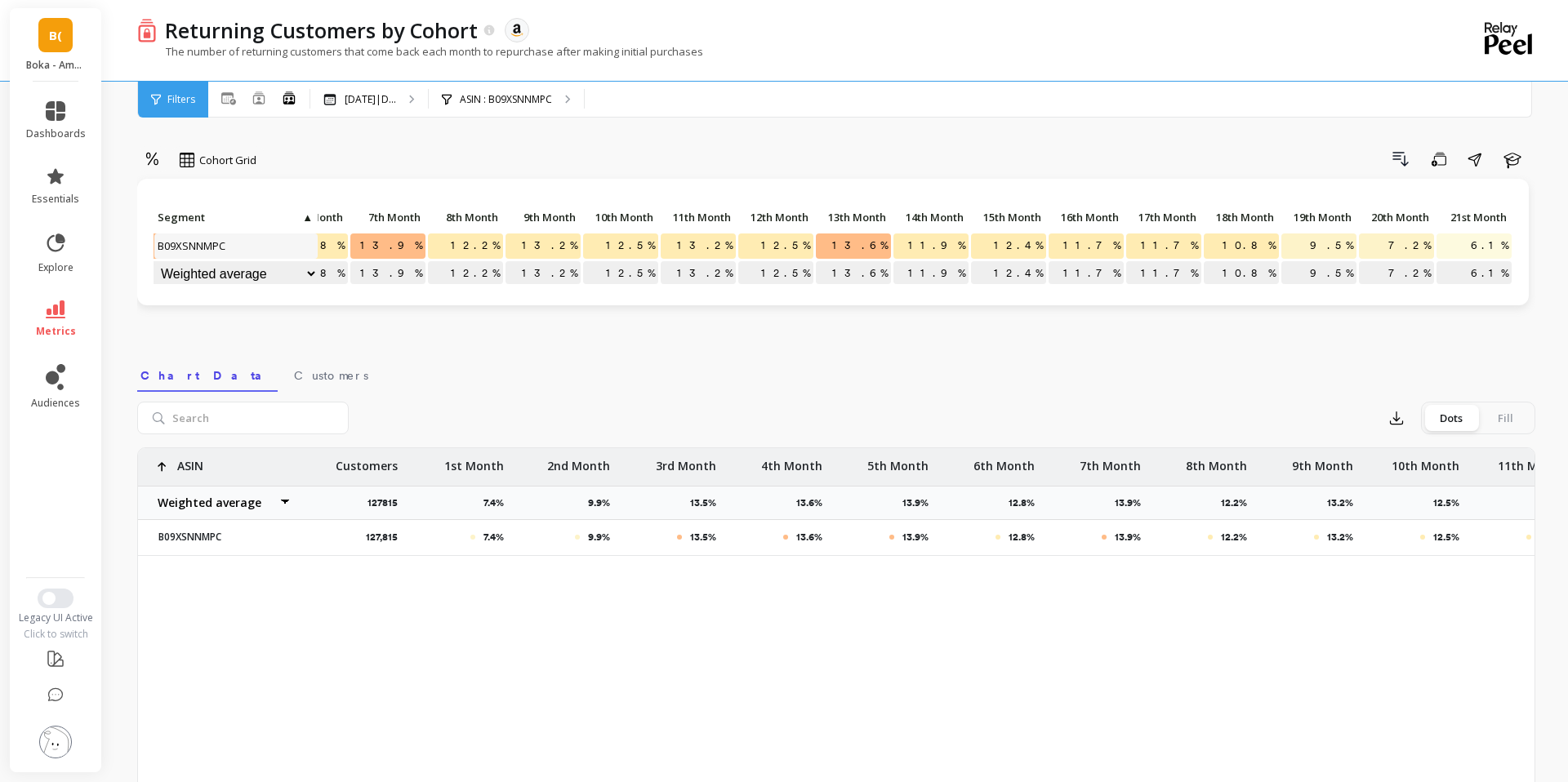
scroll to position [0, 609]
click at [1414, 245] on span "6.1%" at bounding box center [1410, 245] width 44 height 25
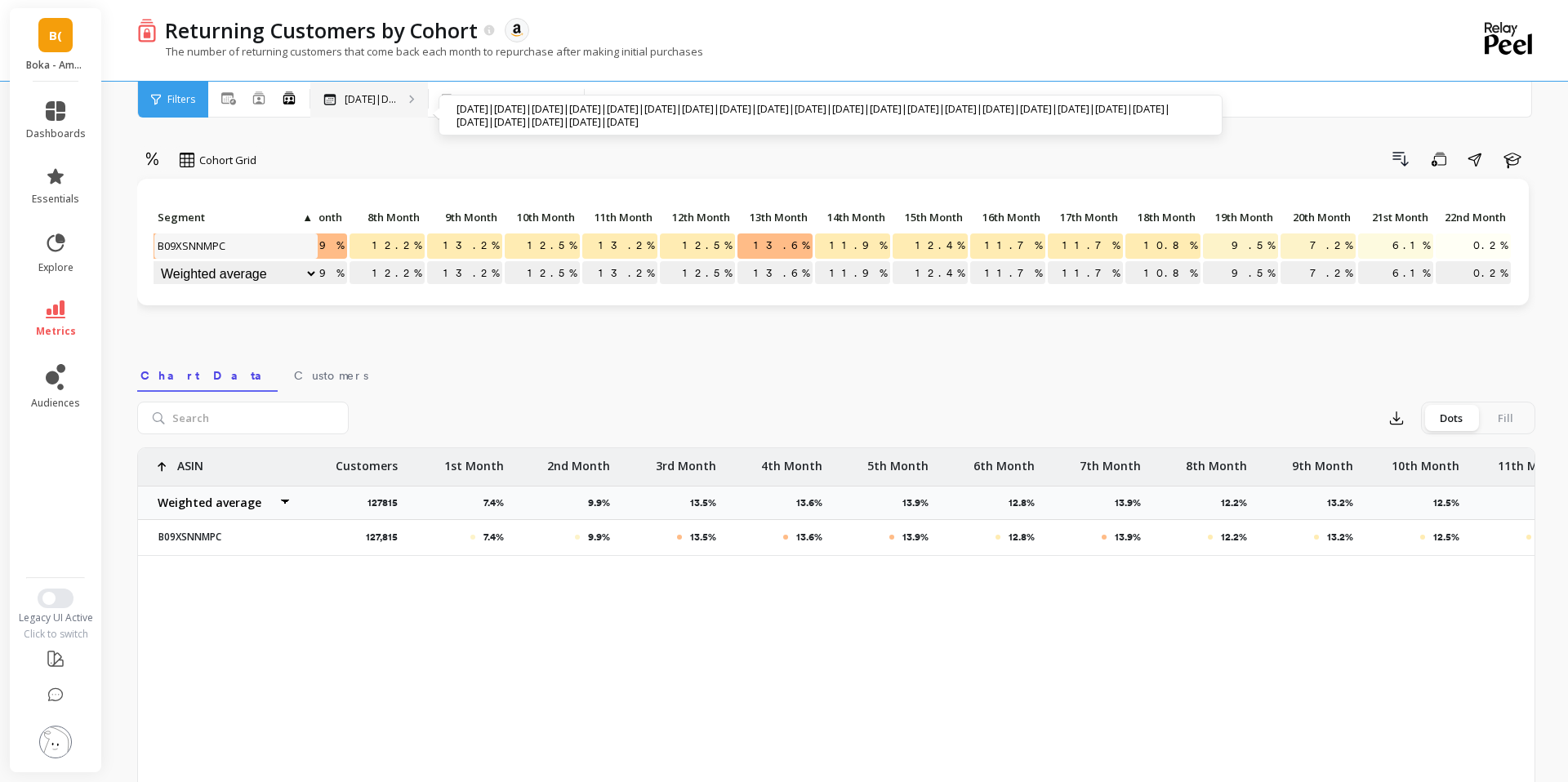
click at [381, 105] on p "[DATE]|D..." at bounding box center [370, 99] width 51 height 13
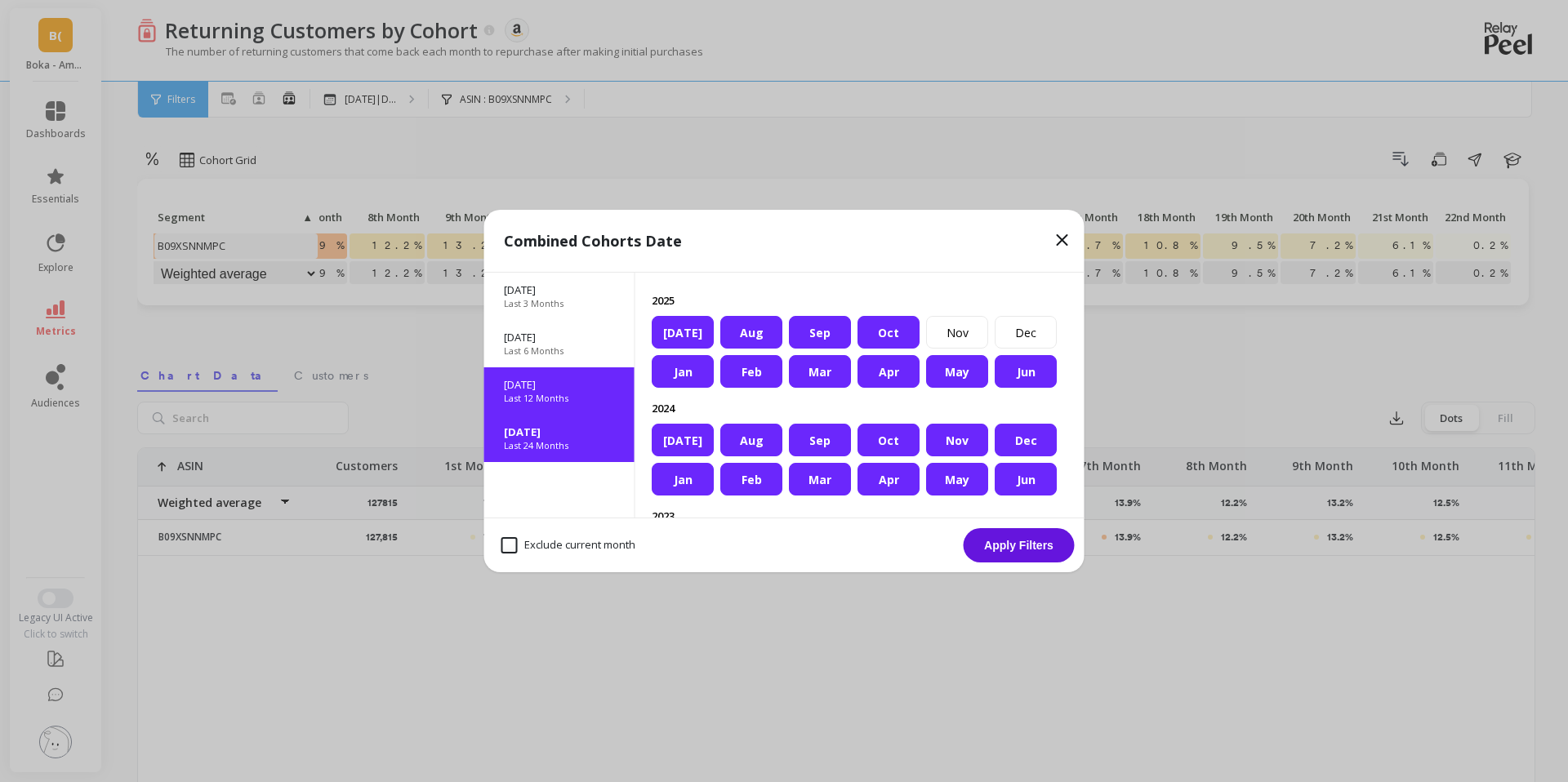
click at [584, 390] on p "[DATE]" at bounding box center [559, 385] width 111 height 15
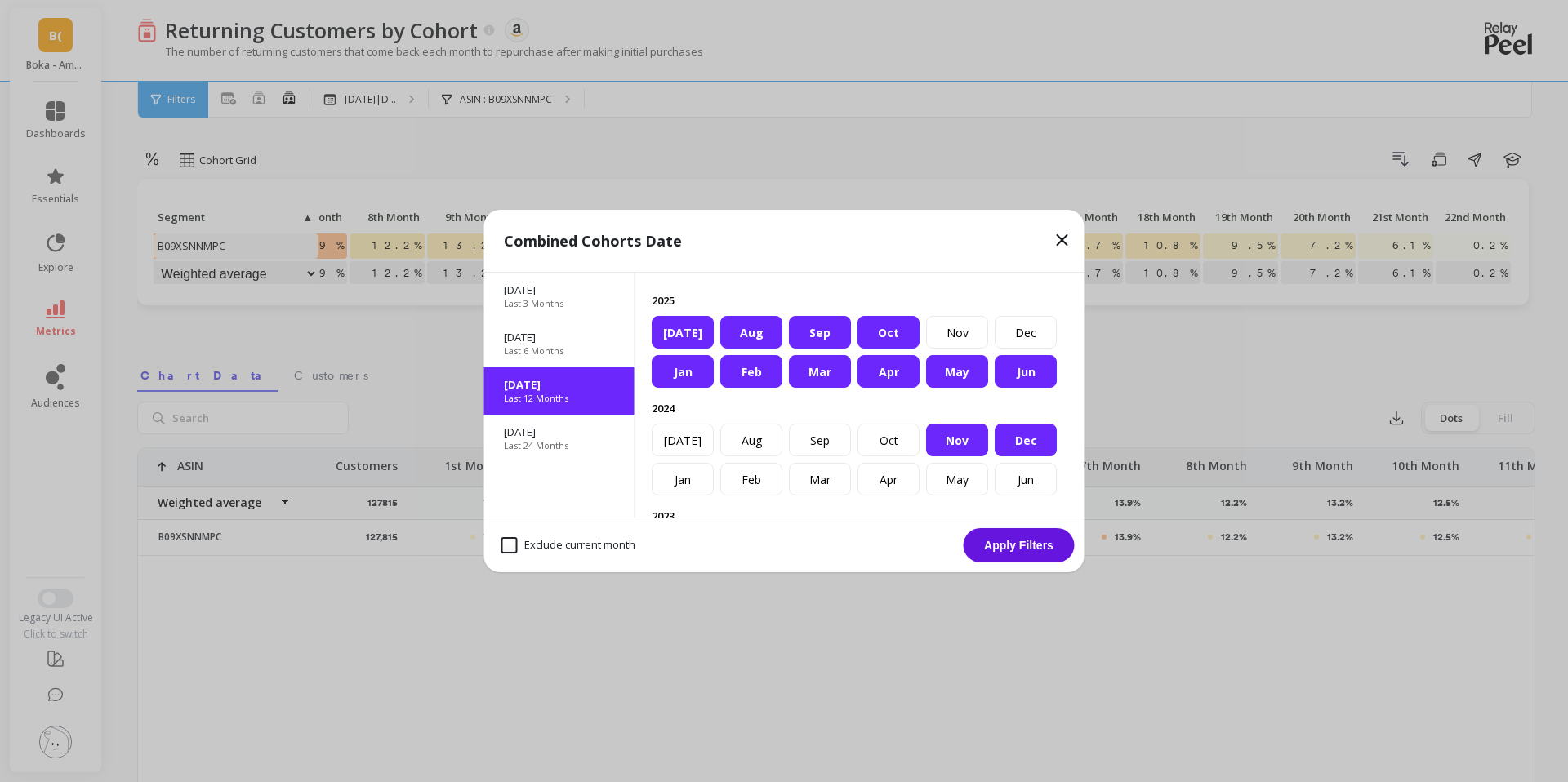
click at [1007, 548] on button "Apply Filters" at bounding box center [1019, 546] width 111 height 35
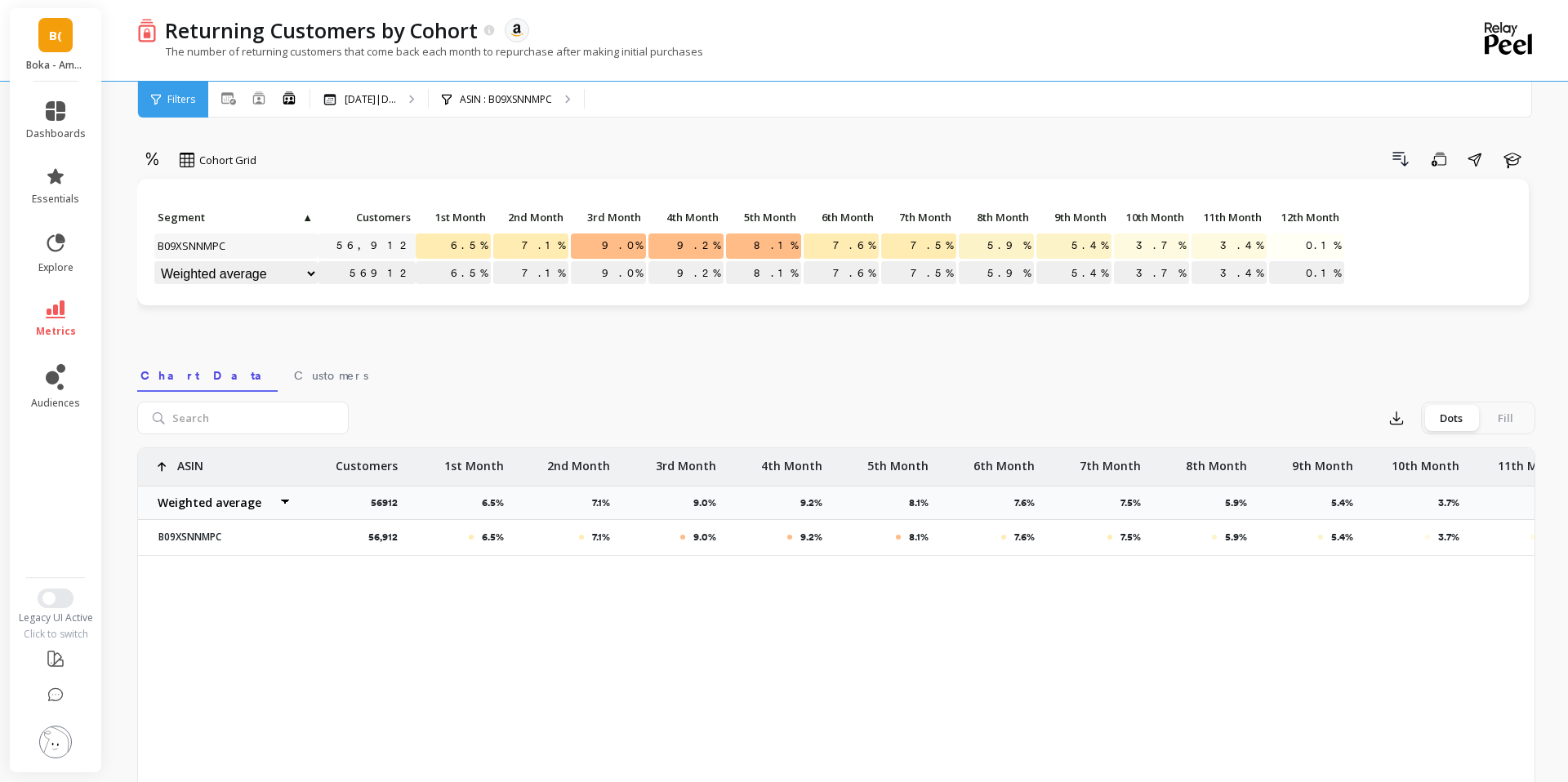
click at [475, 248] on span "6.5%" at bounding box center [468, 245] width 43 height 25
click at [1243, 245] on span "3.4%" at bounding box center [1241, 245] width 50 height 25
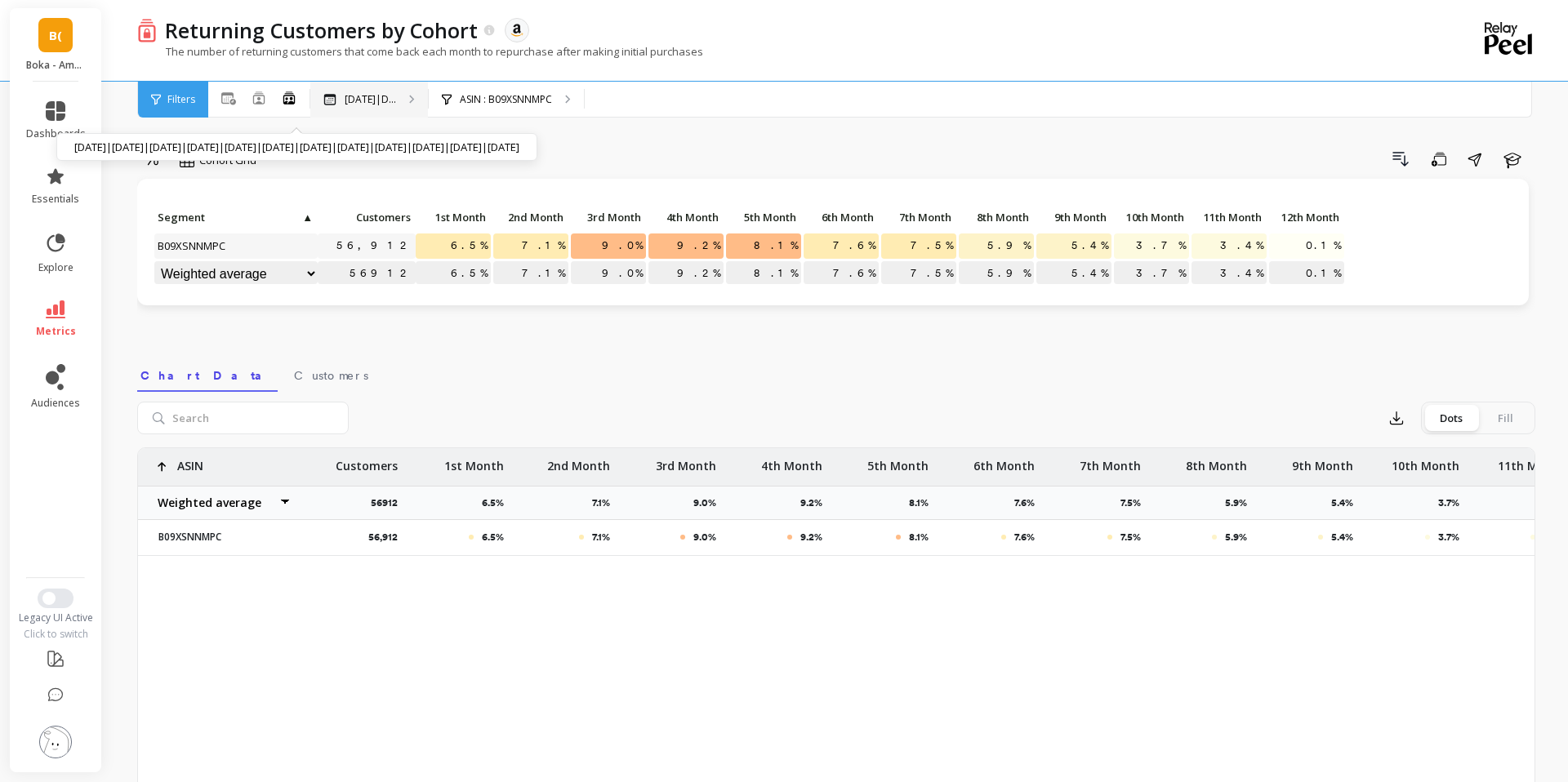
click at [373, 97] on p "[DATE]|D..." at bounding box center [370, 99] width 51 height 13
click at [377, 89] on div "[DATE]|D... [DATE]|[DATE]|[DATE]|[DATE]|[DATE]|[DATE]|[DATE]|[DATE]|[DATE]|[DAT…" at bounding box center [369, 99] width 118 height 36
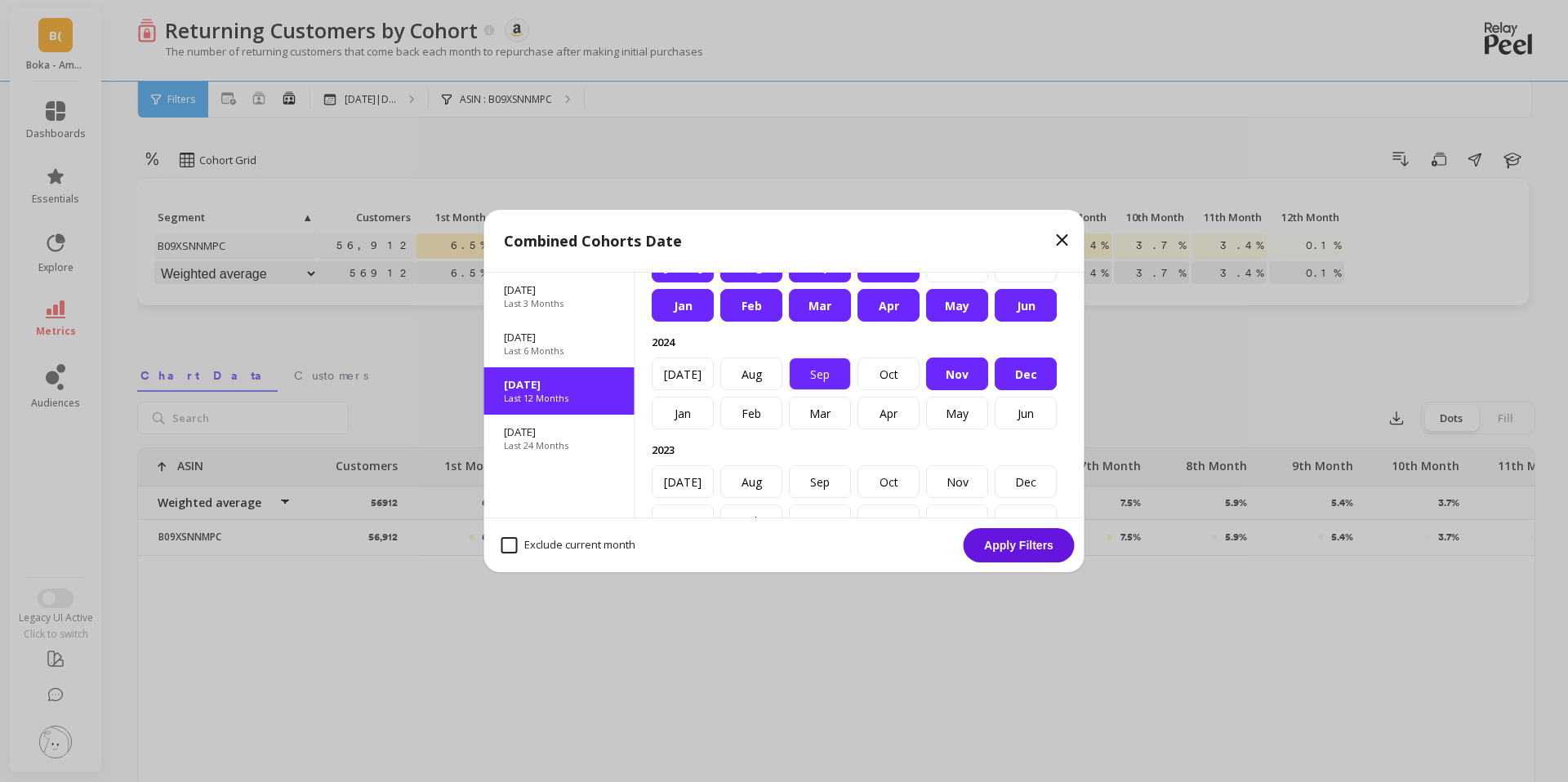
scroll to position [77, 0]
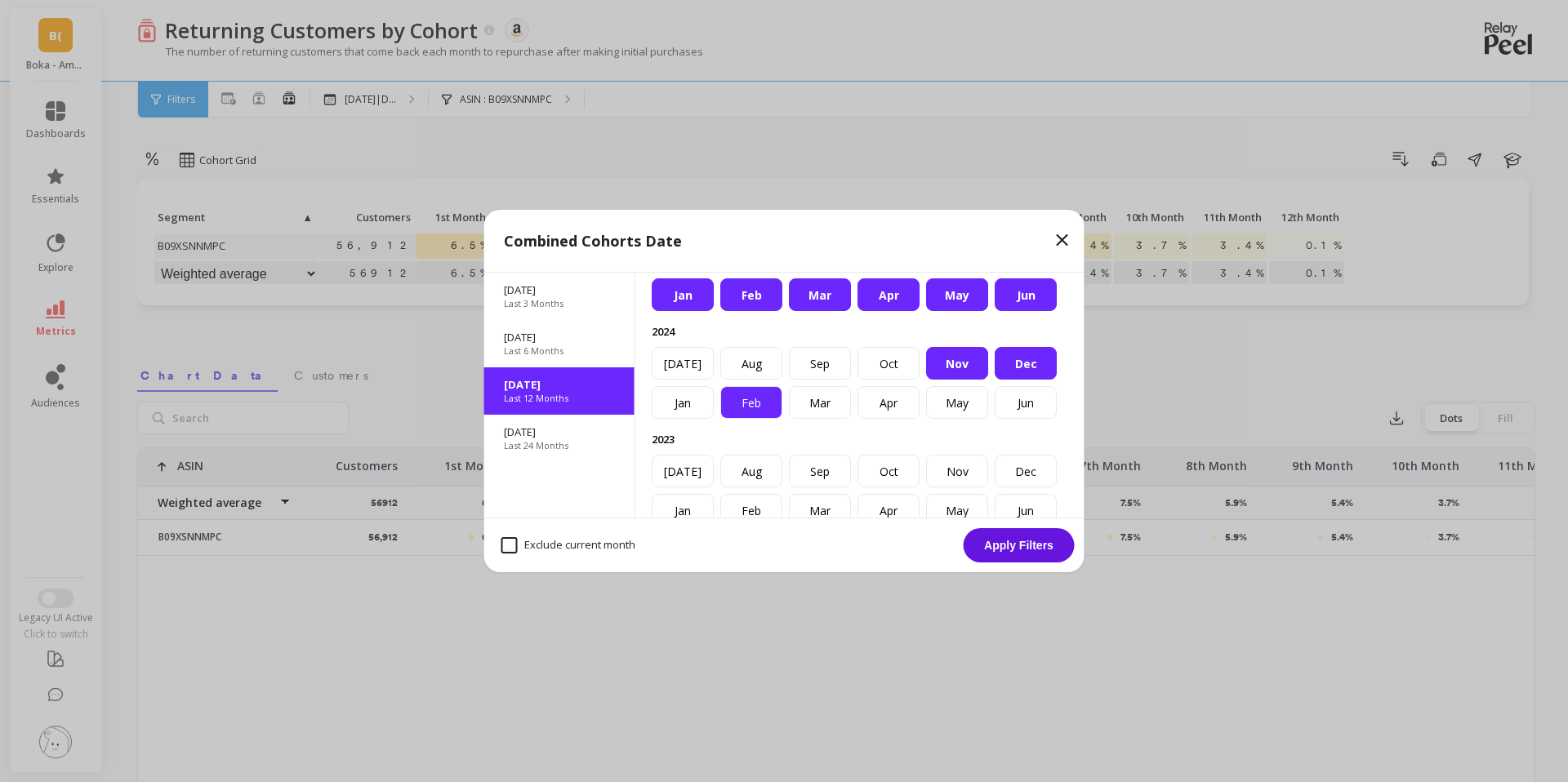
click at [737, 401] on div "Feb" at bounding box center [751, 402] width 62 height 33
click at [679, 417] on div "Jan" at bounding box center [682, 402] width 62 height 33
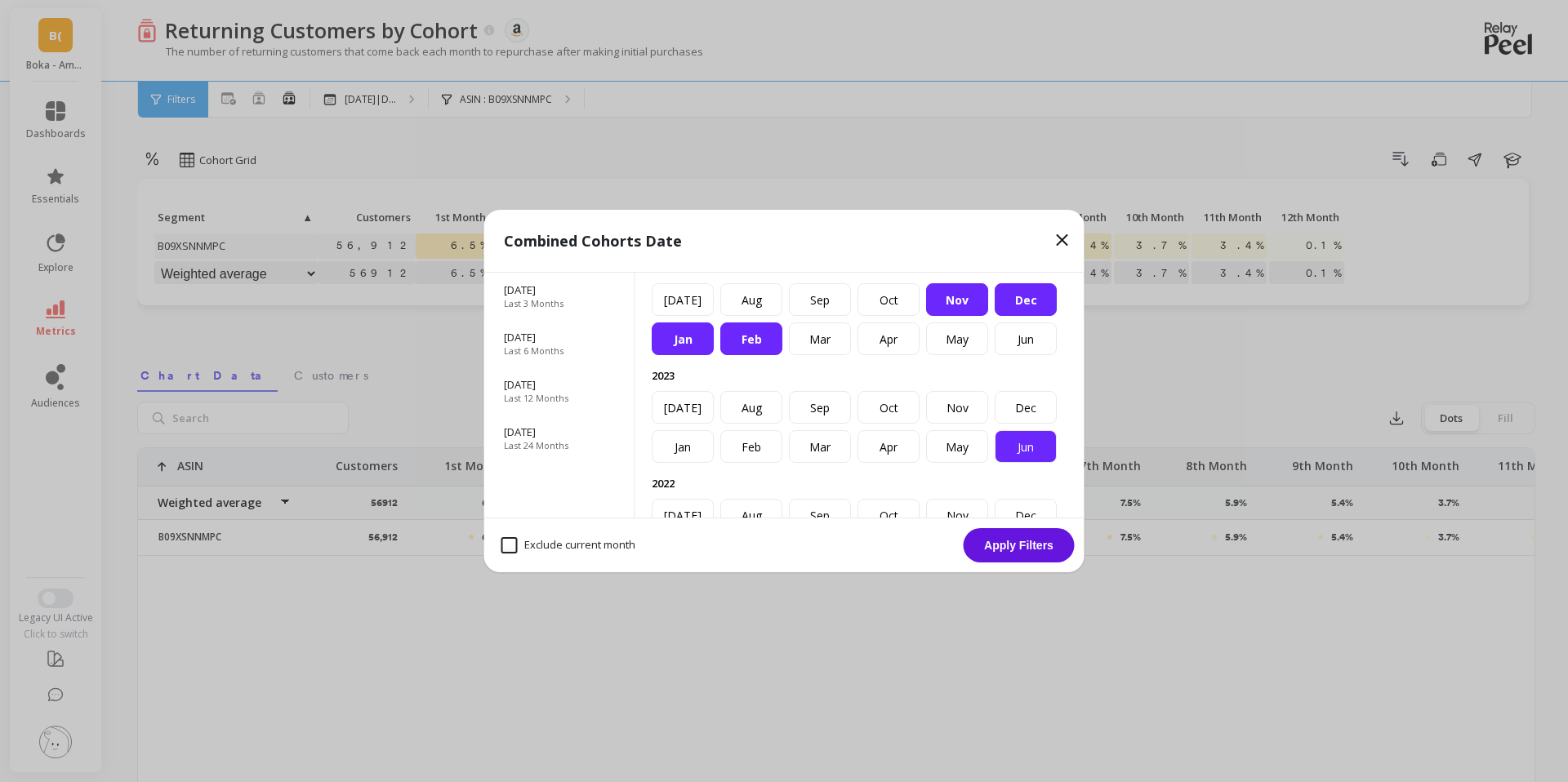
scroll to position [142, 0]
click at [971, 299] on div "Nov" at bounding box center [957, 298] width 62 height 33
click at [1033, 299] on div "Dec" at bounding box center [1025, 298] width 62 height 33
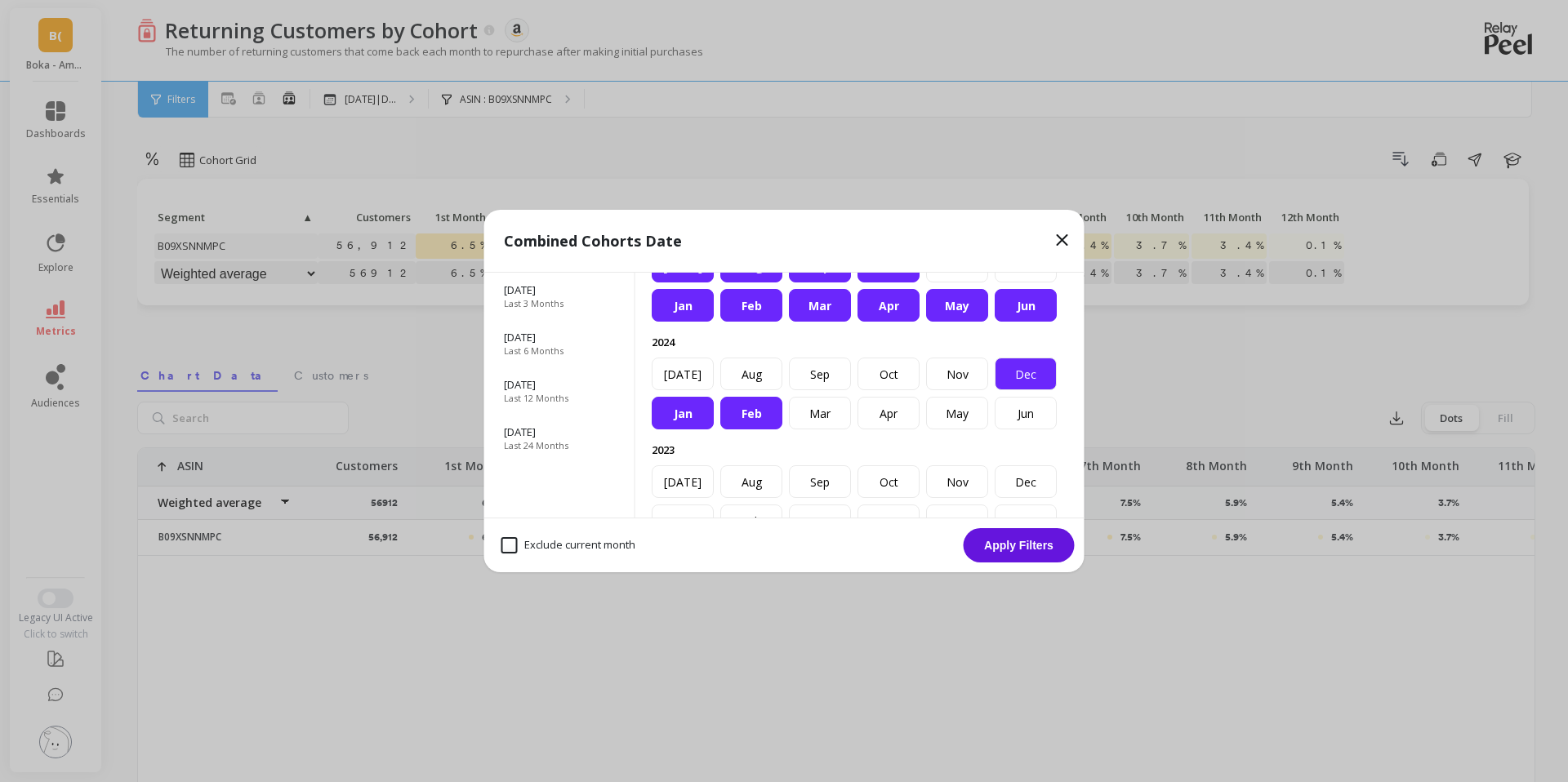
scroll to position [51, 0]
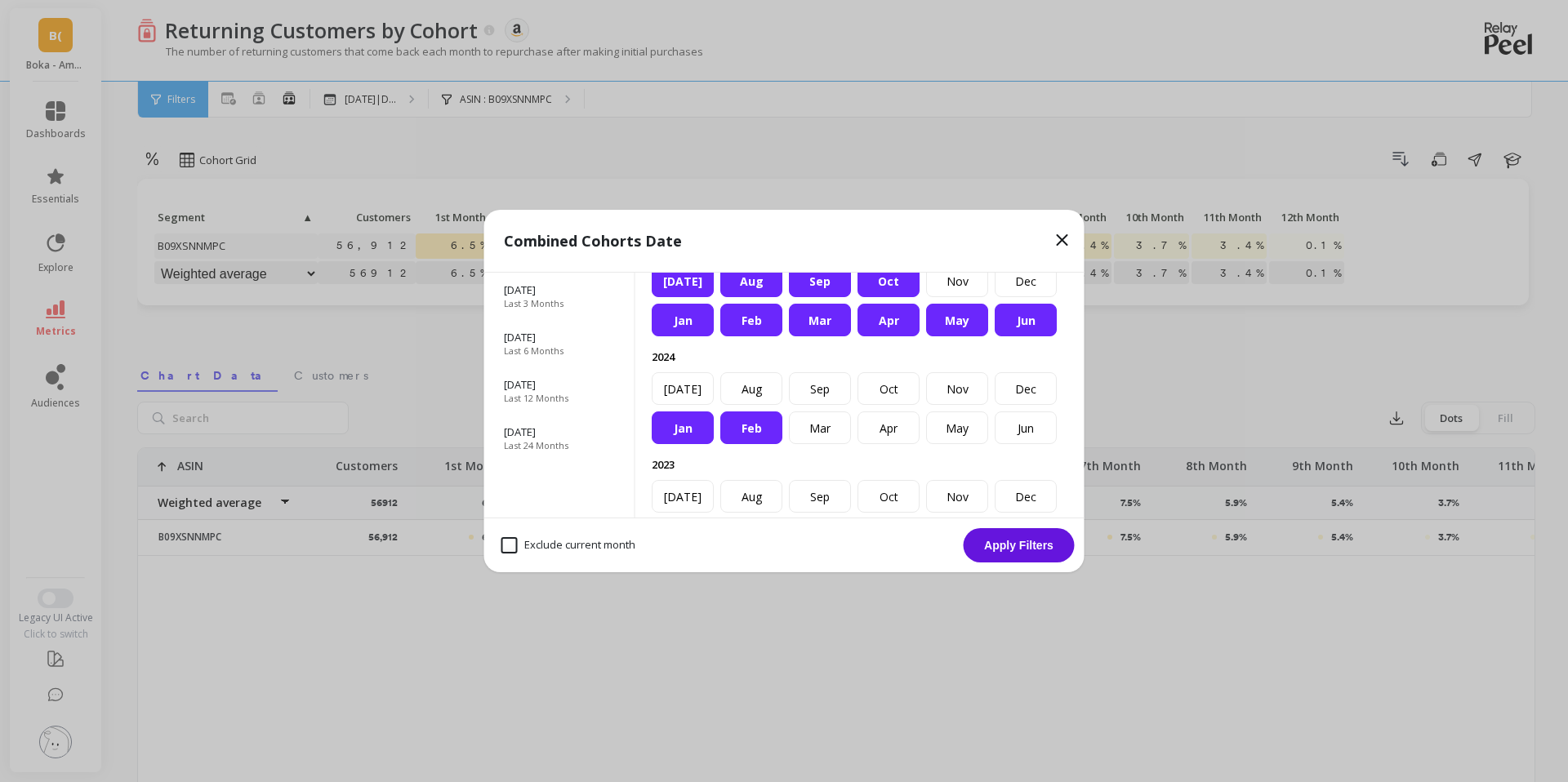
click at [1016, 322] on div "Jun" at bounding box center [1025, 320] width 62 height 33
click at [934, 324] on div "May" at bounding box center [957, 320] width 62 height 33
click at [888, 326] on div "Apr" at bounding box center [888, 320] width 62 height 33
click at [846, 327] on div "Mar" at bounding box center [820, 320] width 62 height 33
click at [759, 326] on div "Feb" at bounding box center [751, 320] width 62 height 33
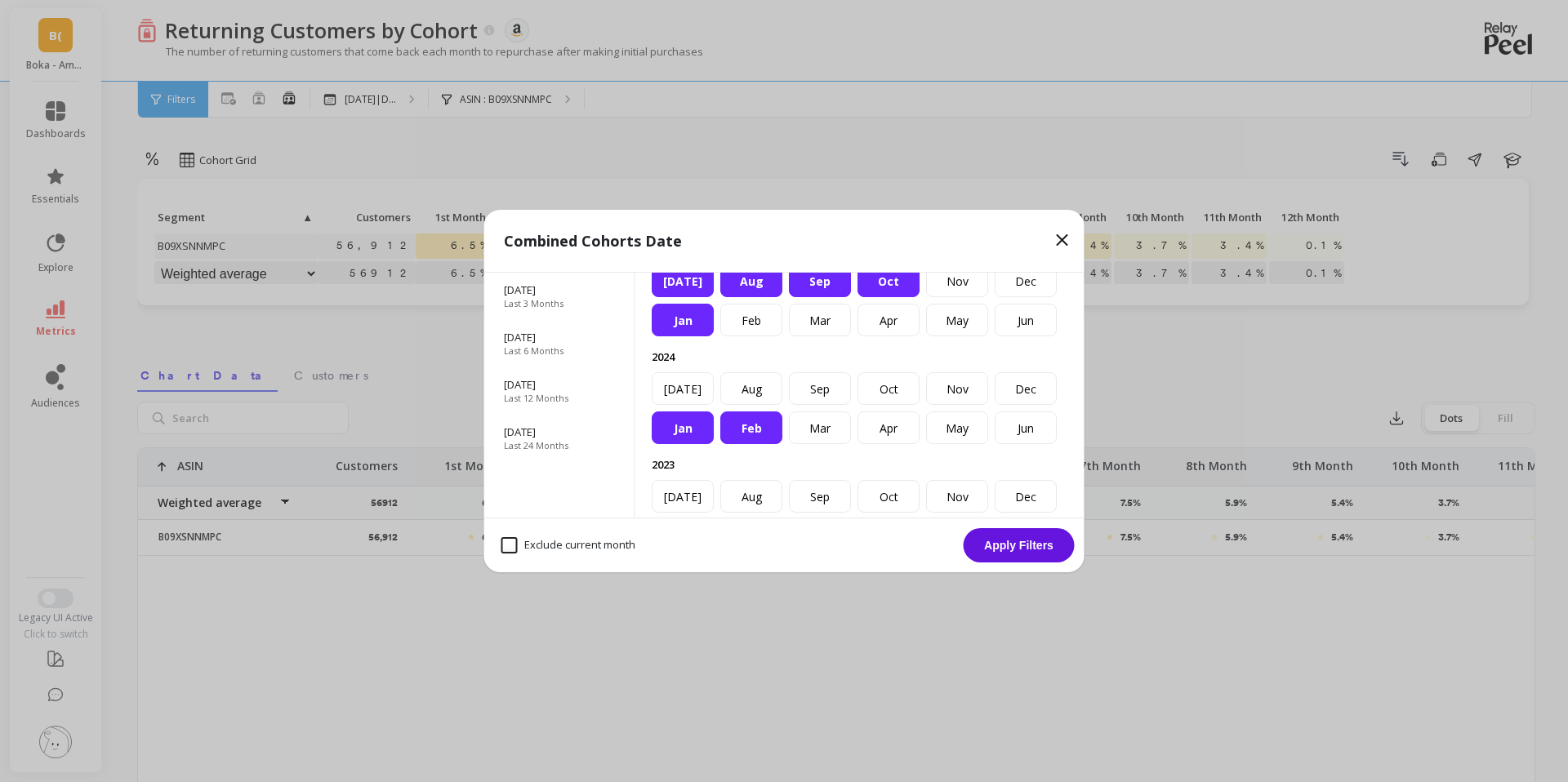
click at [684, 324] on div "Jan" at bounding box center [682, 320] width 62 height 33
click at [684, 292] on div "[DATE]" at bounding box center [682, 281] width 62 height 33
click at [759, 292] on div "Aug" at bounding box center [751, 281] width 62 height 33
click at [821, 292] on div "Sep" at bounding box center [820, 281] width 62 height 33
click at [878, 292] on div "Oct" at bounding box center [888, 281] width 62 height 33
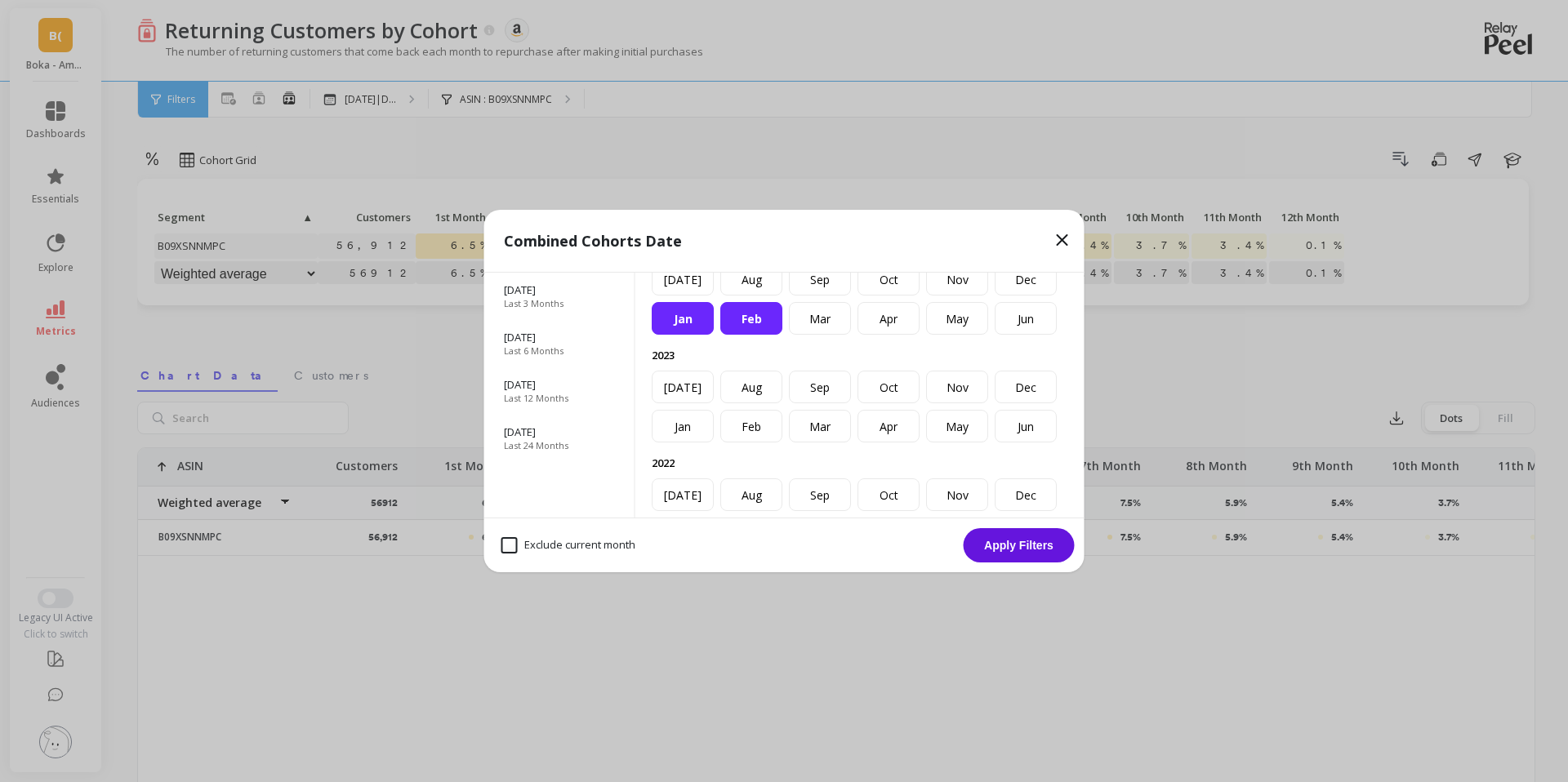
scroll to position [162, 0]
click at [1027, 384] on div "Dec" at bounding box center [1025, 386] width 62 height 33
click at [964, 384] on div "Nov" at bounding box center [957, 386] width 62 height 33
click at [900, 384] on div "Oct" at bounding box center [888, 386] width 62 height 33
click at [828, 385] on div "Sep" at bounding box center [820, 386] width 62 height 33
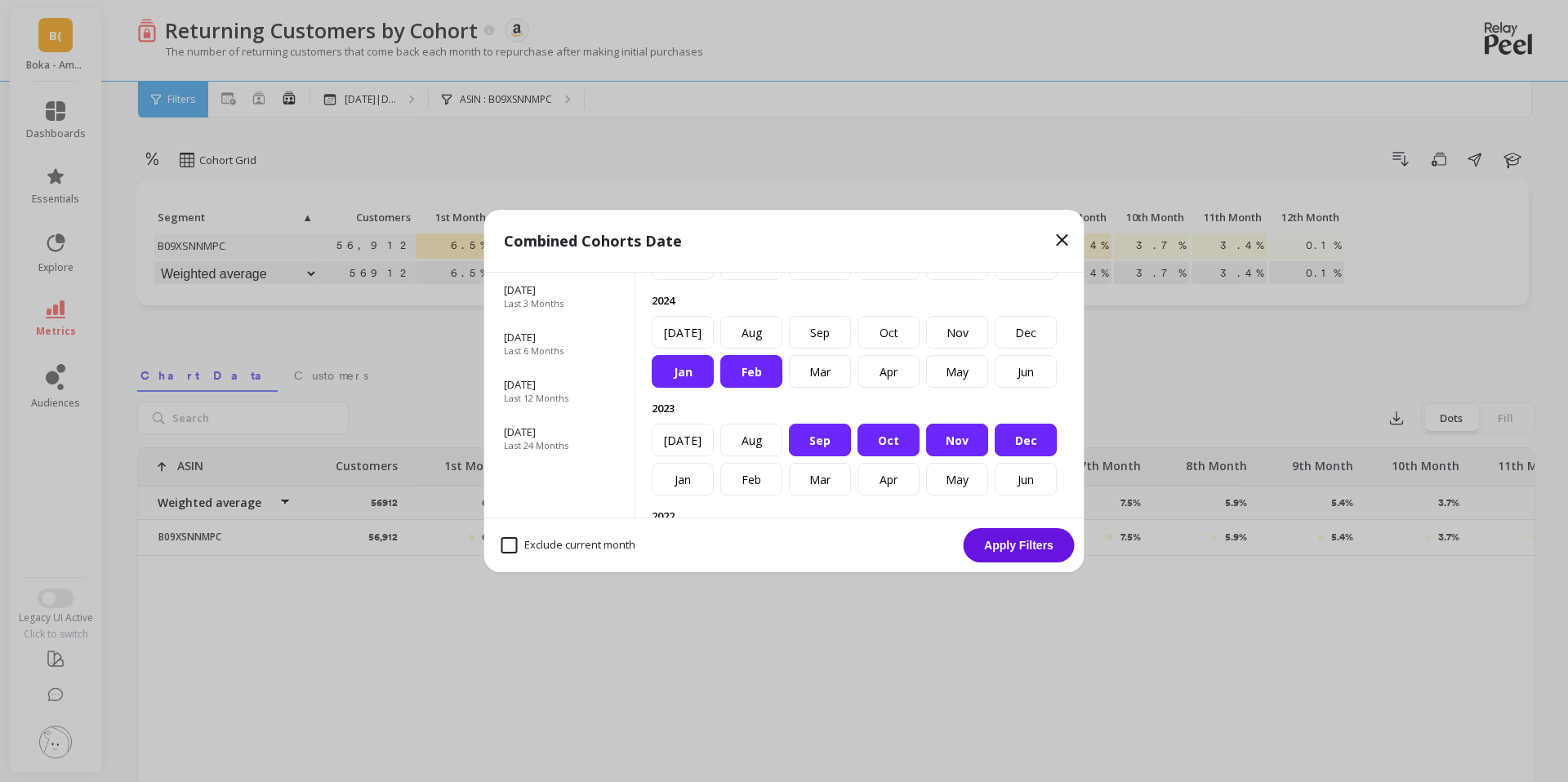
scroll to position [107, 0]
click at [1016, 541] on button "Apply Filters" at bounding box center [1019, 546] width 111 height 35
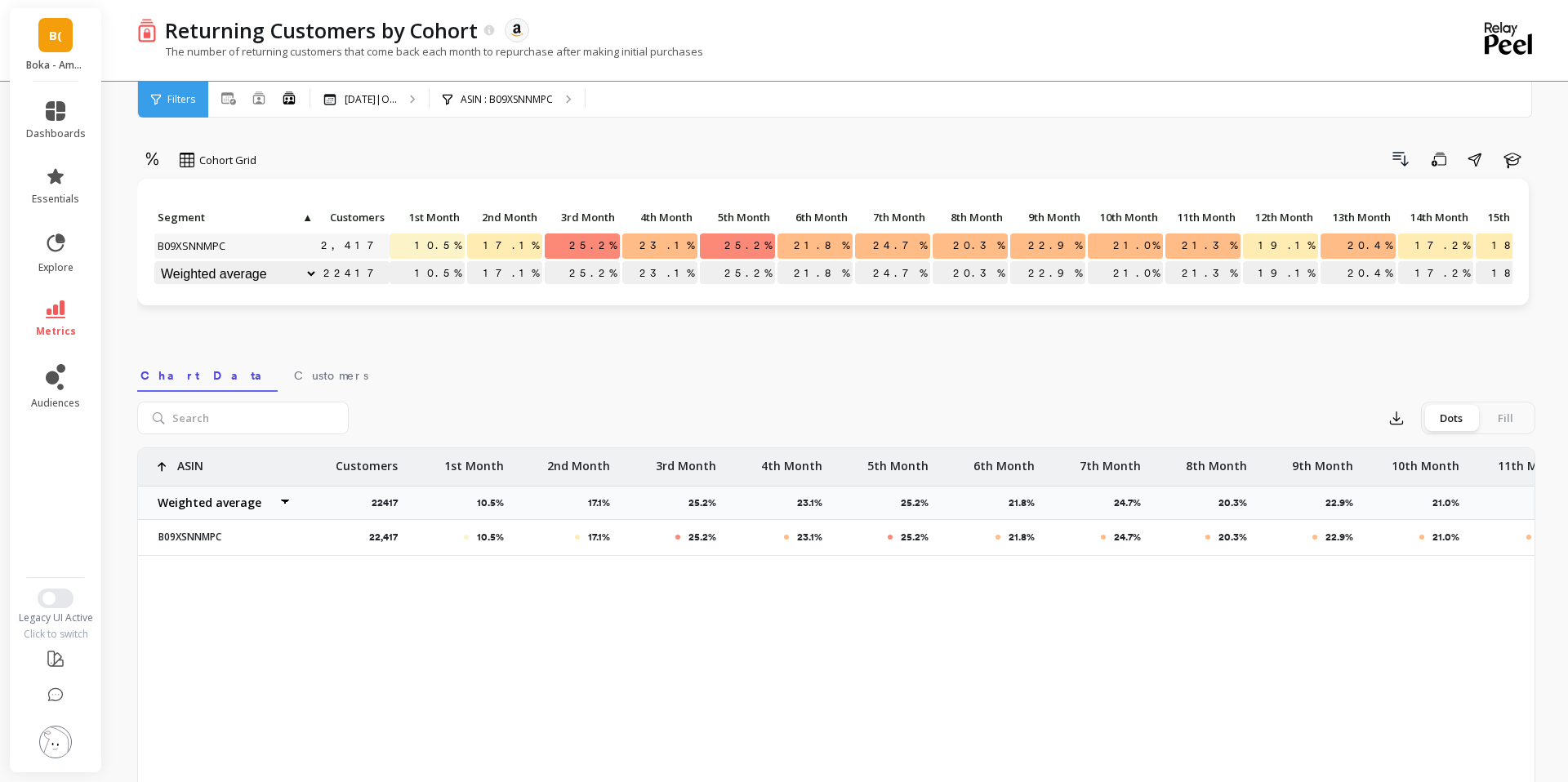
scroll to position [0, 19]
click at [1397, 157] on icon "button" at bounding box center [1399, 159] width 19 height 19
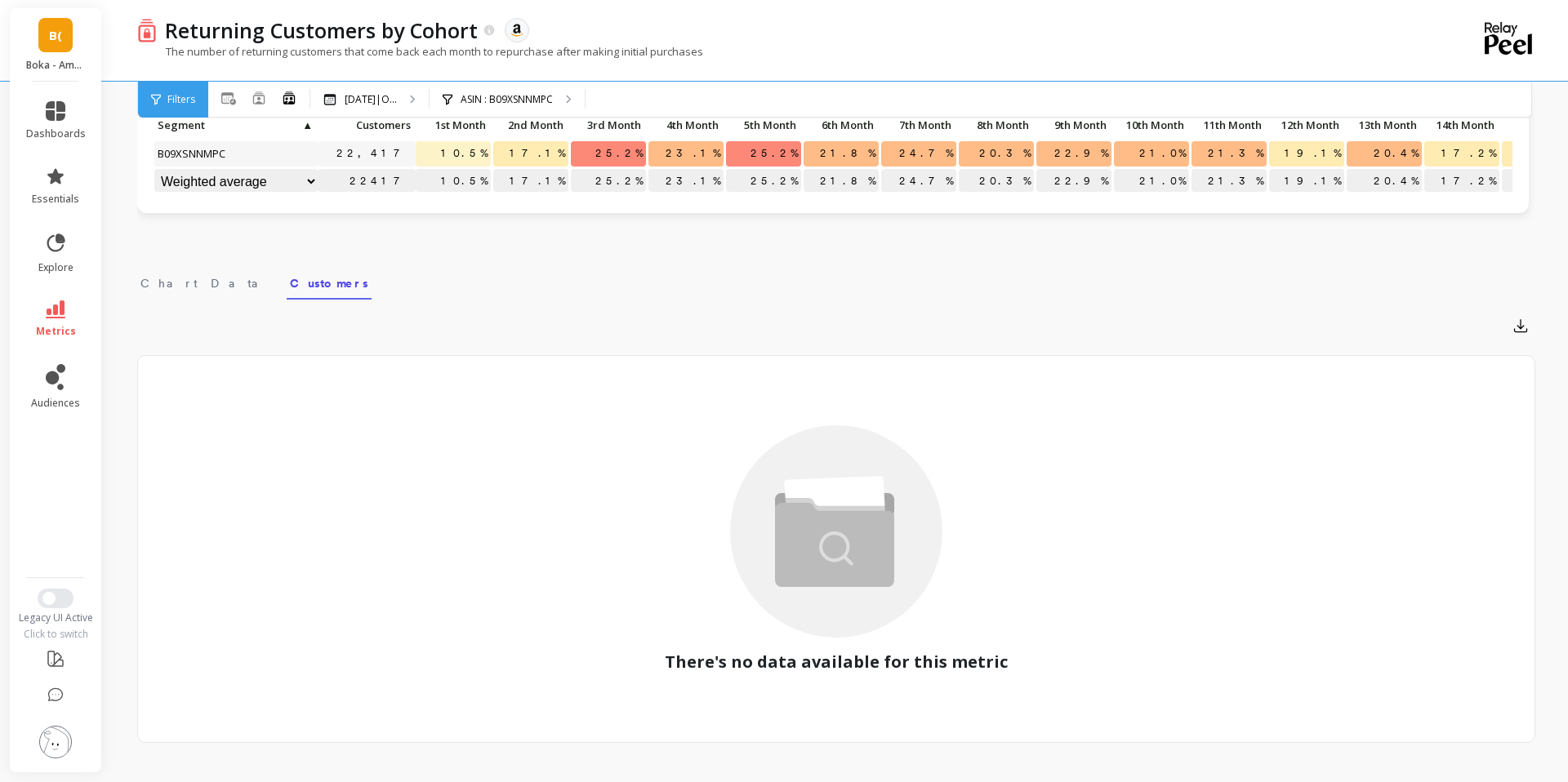
scroll to position [0, 0]
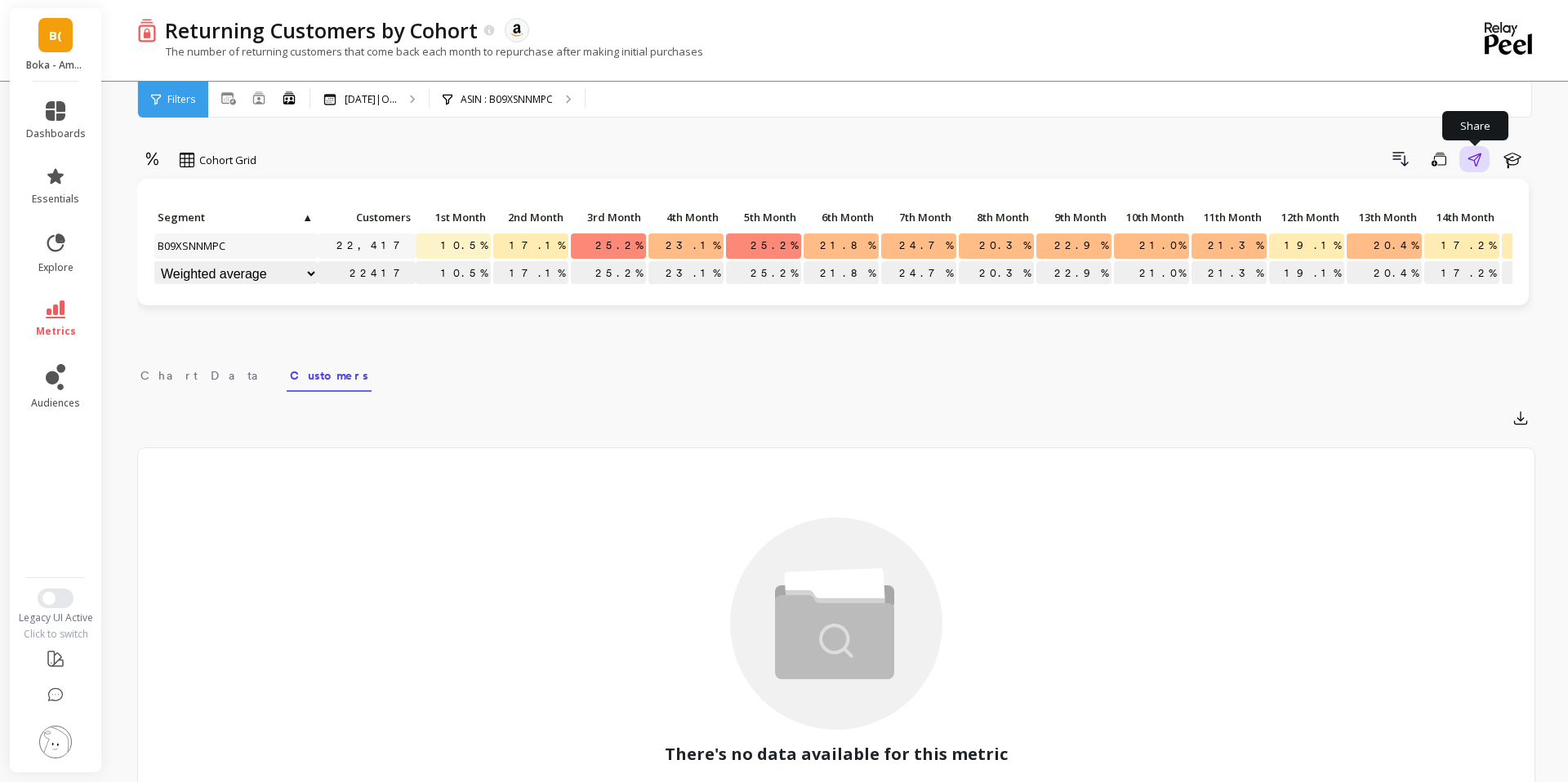
click at [1477, 155] on icon "button" at bounding box center [1473, 159] width 14 height 14
click at [1441, 163] on icon "button" at bounding box center [1438, 159] width 15 height 16
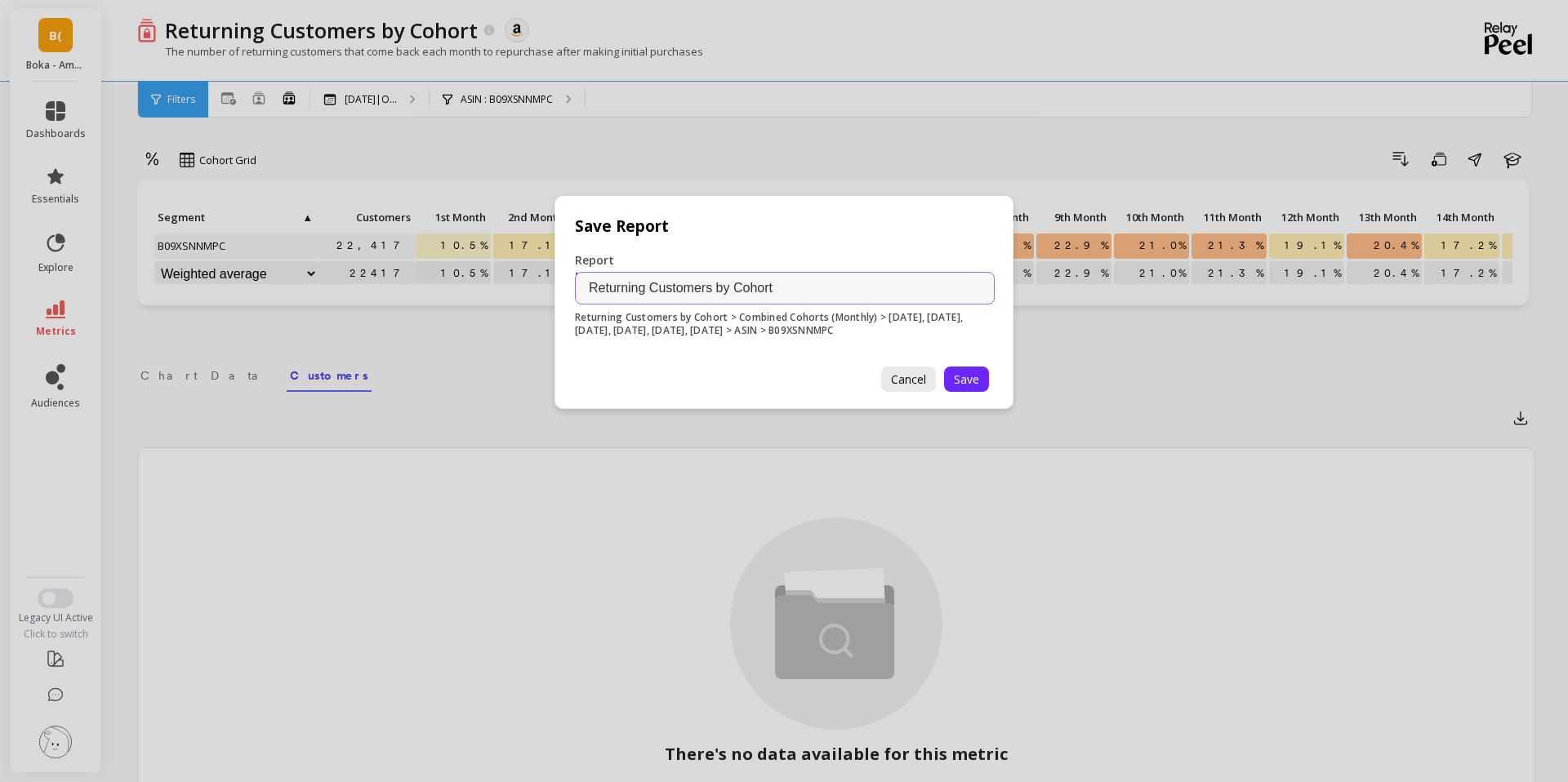
click at [917, 374] on span "Cancel" at bounding box center [909, 379] width 35 height 16
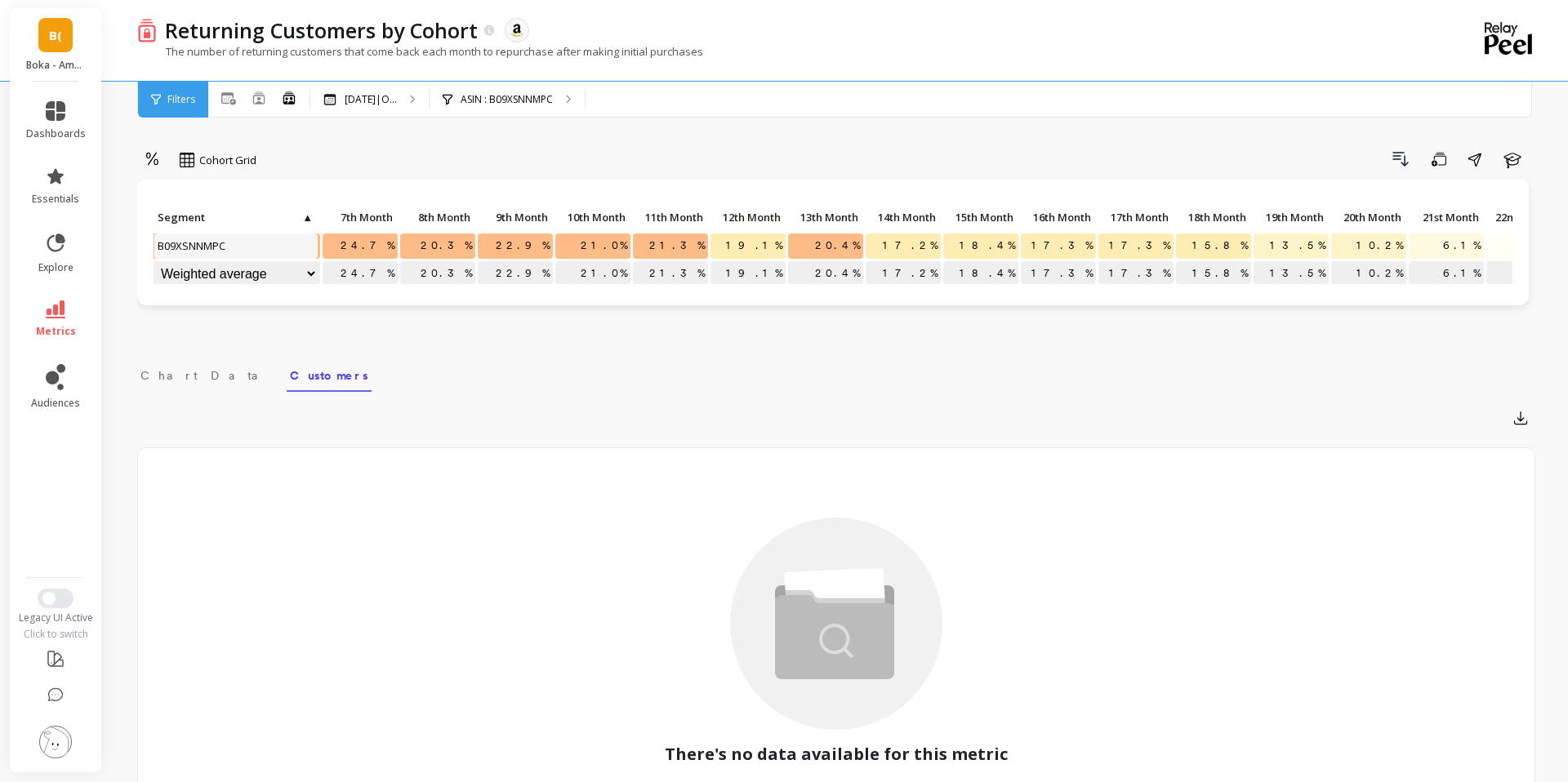
scroll to position [0, 609]
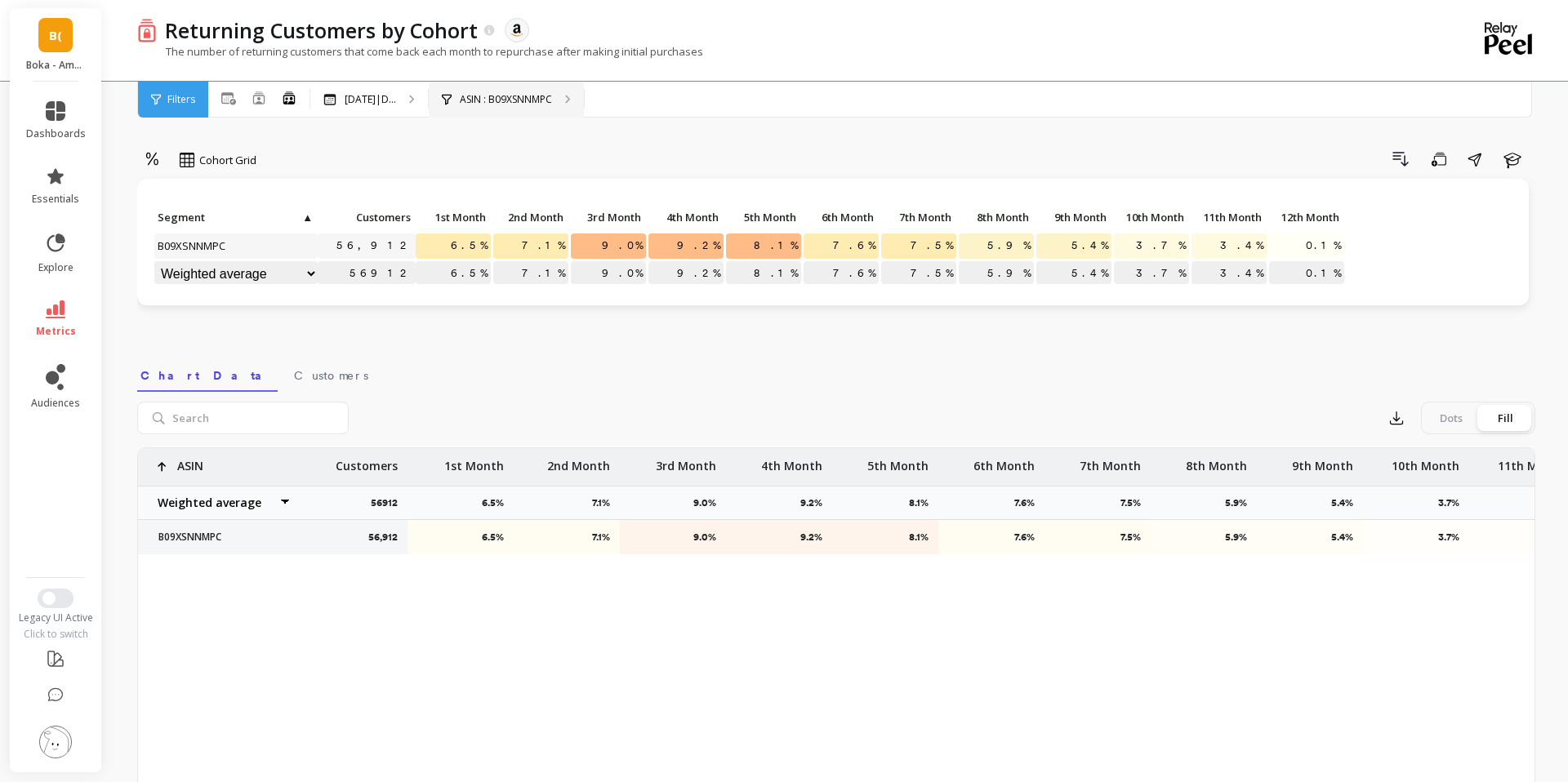
click at [490, 99] on p "ASIN : B09XSNNMPC" at bounding box center [505, 99] width 92 height 13
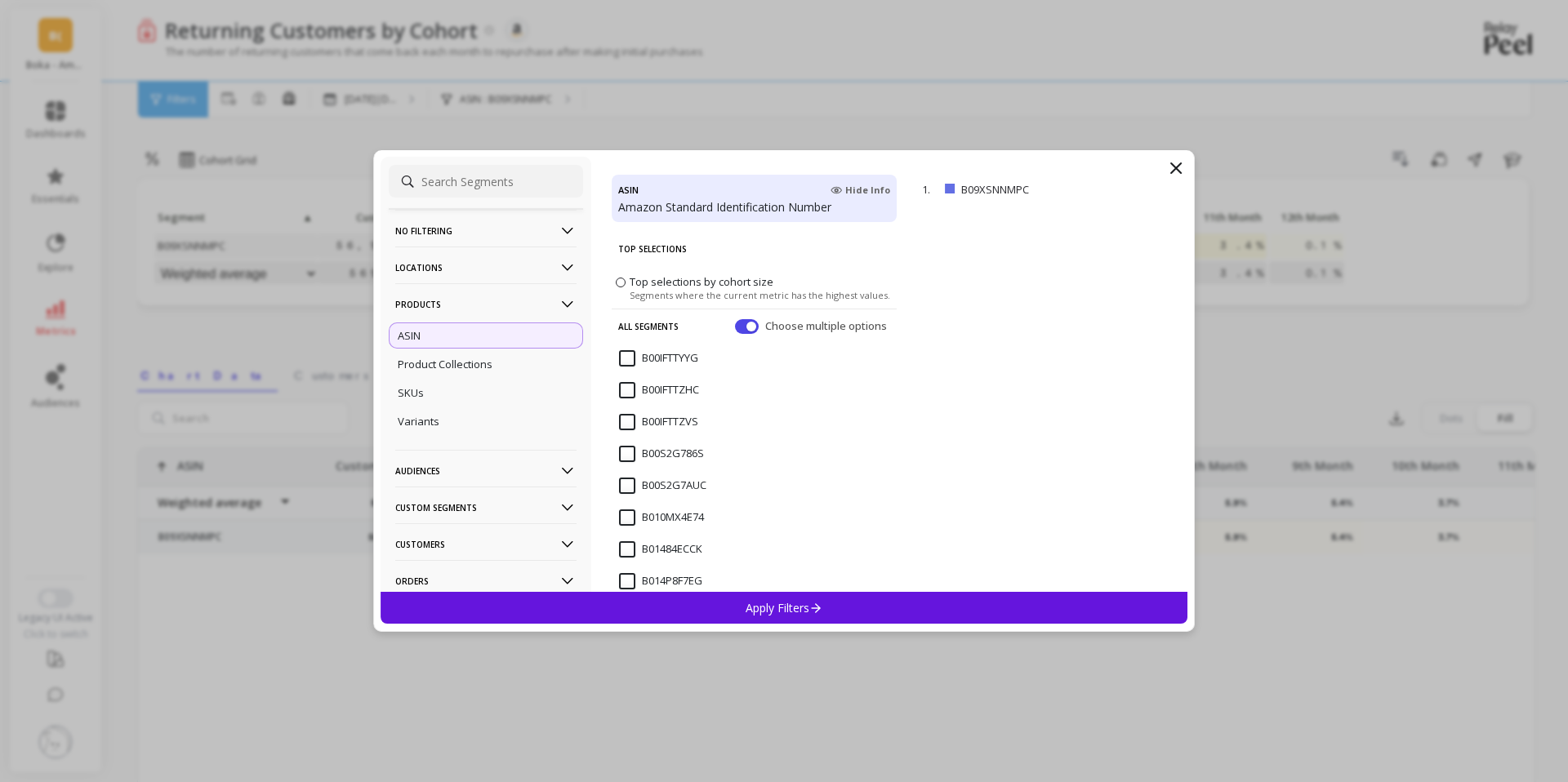
click at [1170, 170] on icon at bounding box center [1175, 168] width 19 height 19
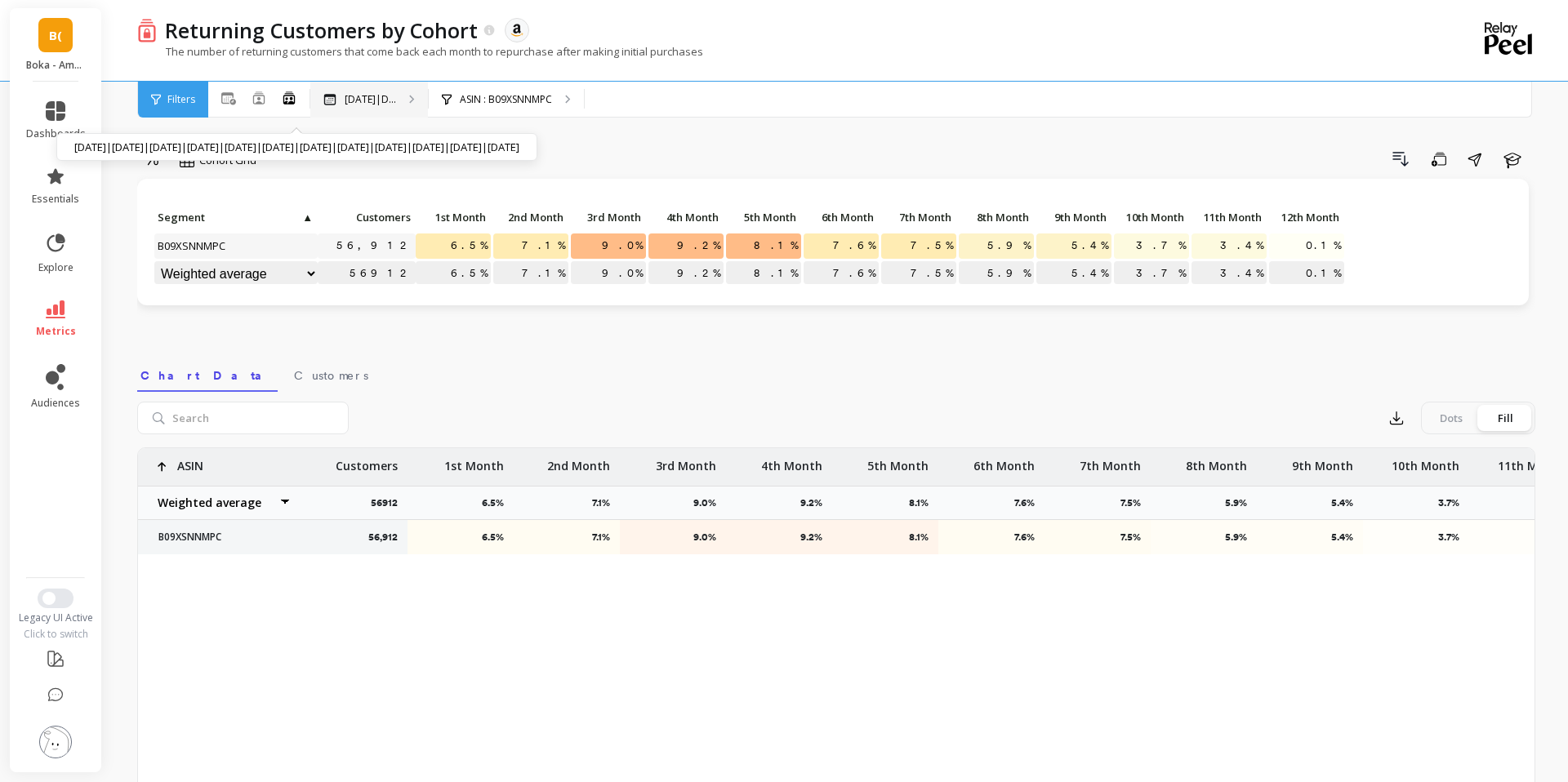
click at [380, 100] on p "[DATE]|D..." at bounding box center [370, 99] width 51 height 13
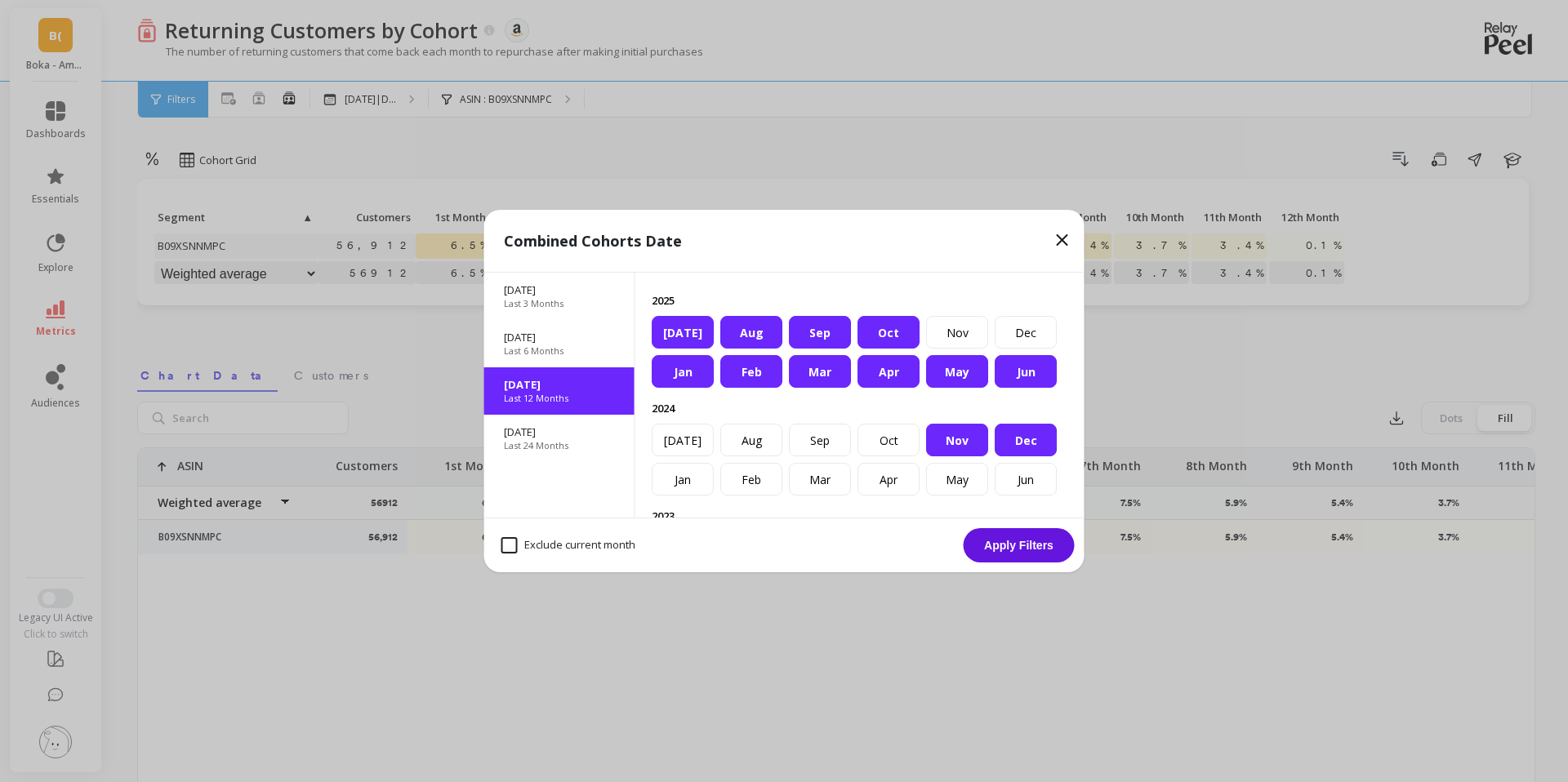
click at [684, 327] on div "[DATE]" at bounding box center [682, 332] width 62 height 33
click at [755, 327] on div "Aug" at bounding box center [751, 332] width 62 height 33
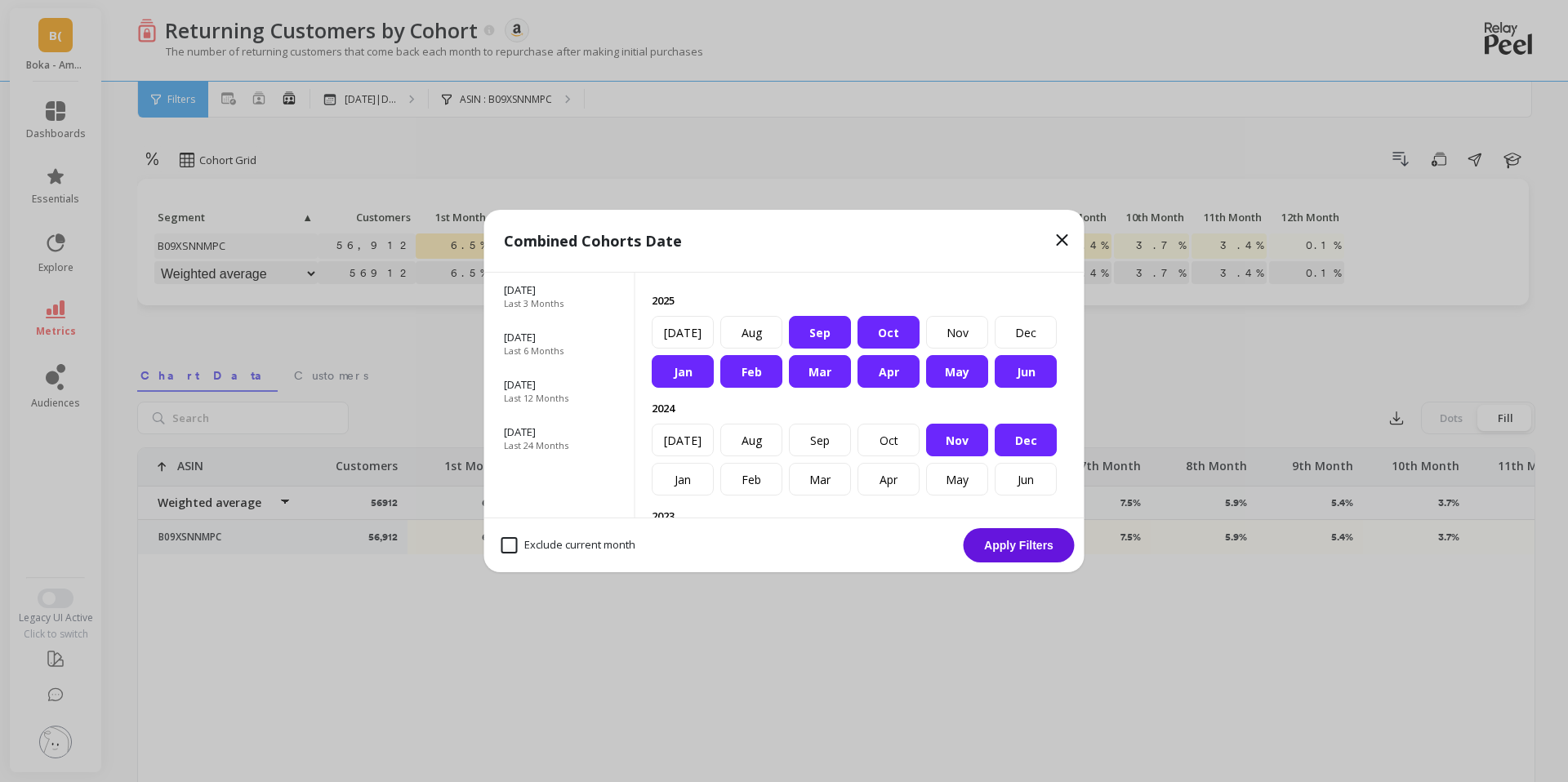
click at [812, 327] on div "Sep" at bounding box center [820, 332] width 62 height 33
click at [879, 327] on div "Oct" at bounding box center [888, 332] width 62 height 33
click at [825, 473] on div "Mar" at bounding box center [820, 479] width 62 height 33
click at [882, 474] on div "Apr" at bounding box center [888, 479] width 62 height 33
click at [947, 474] on div "May" at bounding box center [957, 479] width 62 height 33
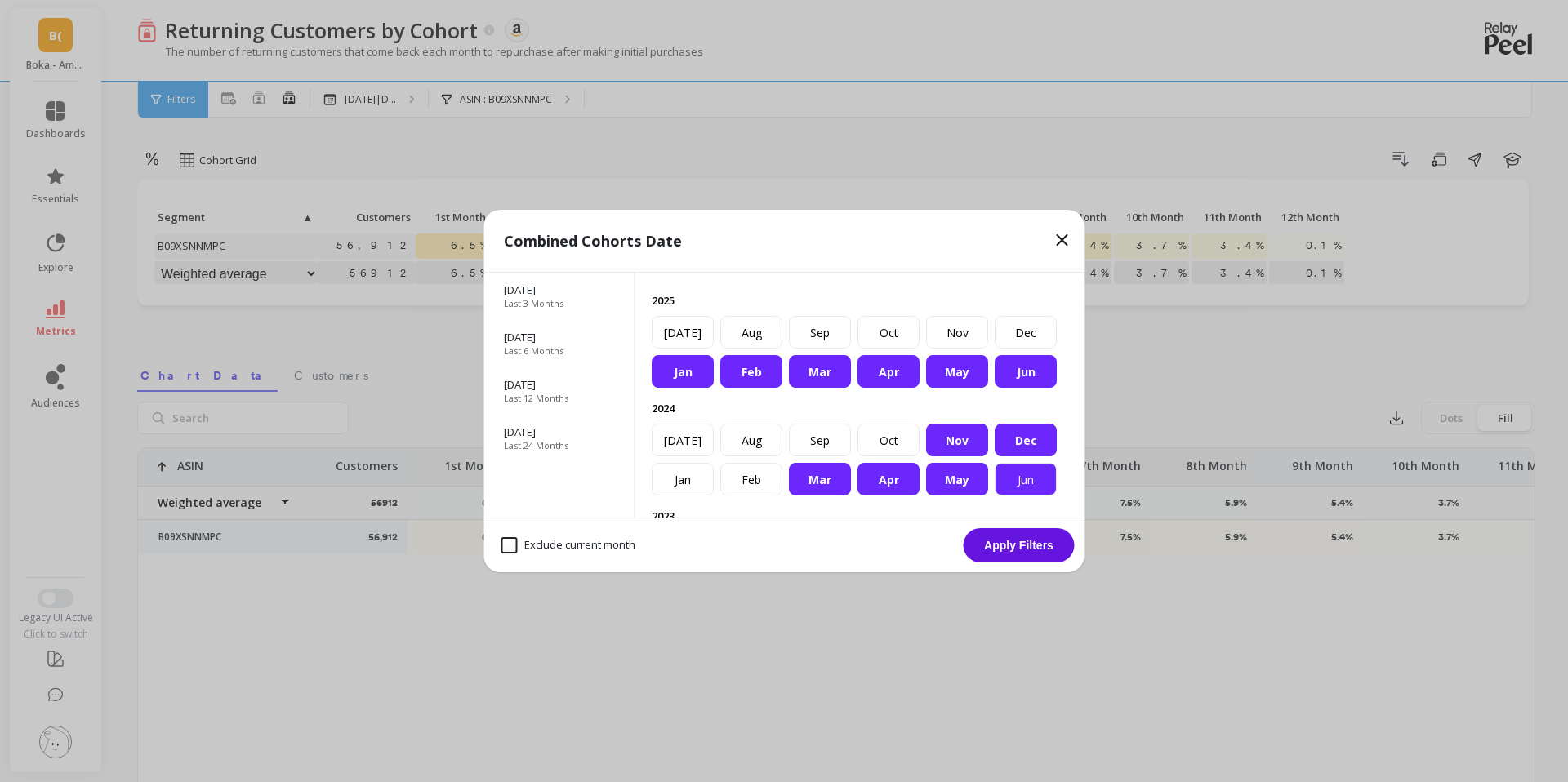
click at [1023, 476] on div "Jun" at bounding box center [1025, 479] width 62 height 33
click at [696, 439] on div "[DATE]" at bounding box center [682, 441] width 62 height 33
click at [744, 439] on div "Aug" at bounding box center [751, 441] width 62 height 33
click at [965, 438] on div "Nov" at bounding box center [957, 441] width 62 height 33
click at [1013, 438] on div "Dec" at bounding box center [1025, 441] width 62 height 33
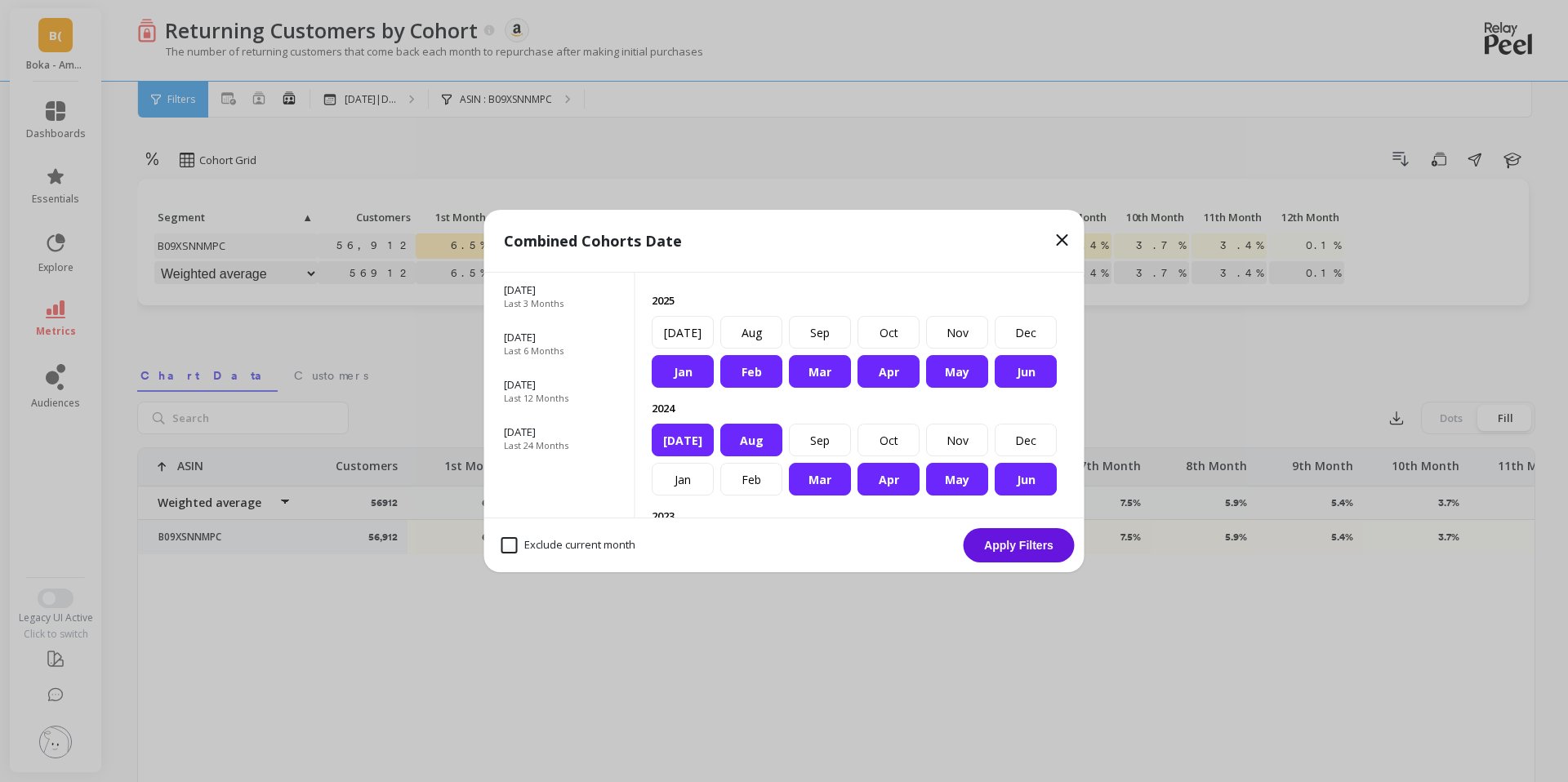
click at [1013, 368] on div "Jun" at bounding box center [1025, 371] width 62 height 33
click at [947, 368] on div "May" at bounding box center [957, 371] width 62 height 33
drag, startPoint x: 896, startPoint y: 370, endPoint x: 830, endPoint y: 370, distance: 66.0
click at [896, 370] on div "Apr" at bounding box center [888, 371] width 62 height 33
drag, startPoint x: 829, startPoint y: 370, endPoint x: 807, endPoint y: 370, distance: 22.0
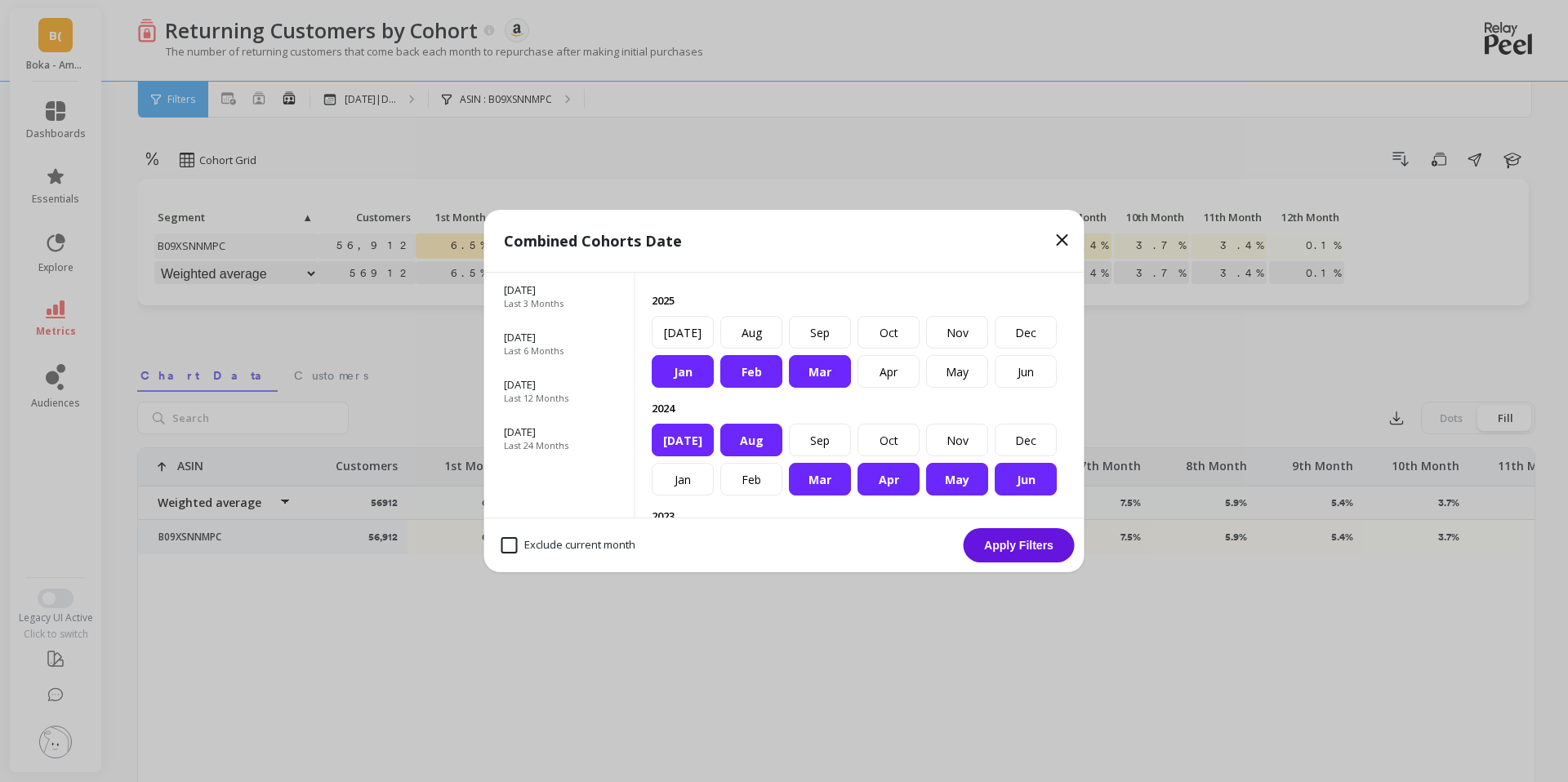
click at [826, 370] on div "Mar" at bounding box center [820, 371] width 62 height 33
click at [740, 381] on div "Feb" at bounding box center [751, 371] width 62 height 33
click at [683, 378] on div "Jan" at bounding box center [682, 371] width 62 height 33
click at [1010, 547] on button "Apply Filters" at bounding box center [1019, 546] width 111 height 35
